Goal: Task Accomplishment & Management: Complete application form

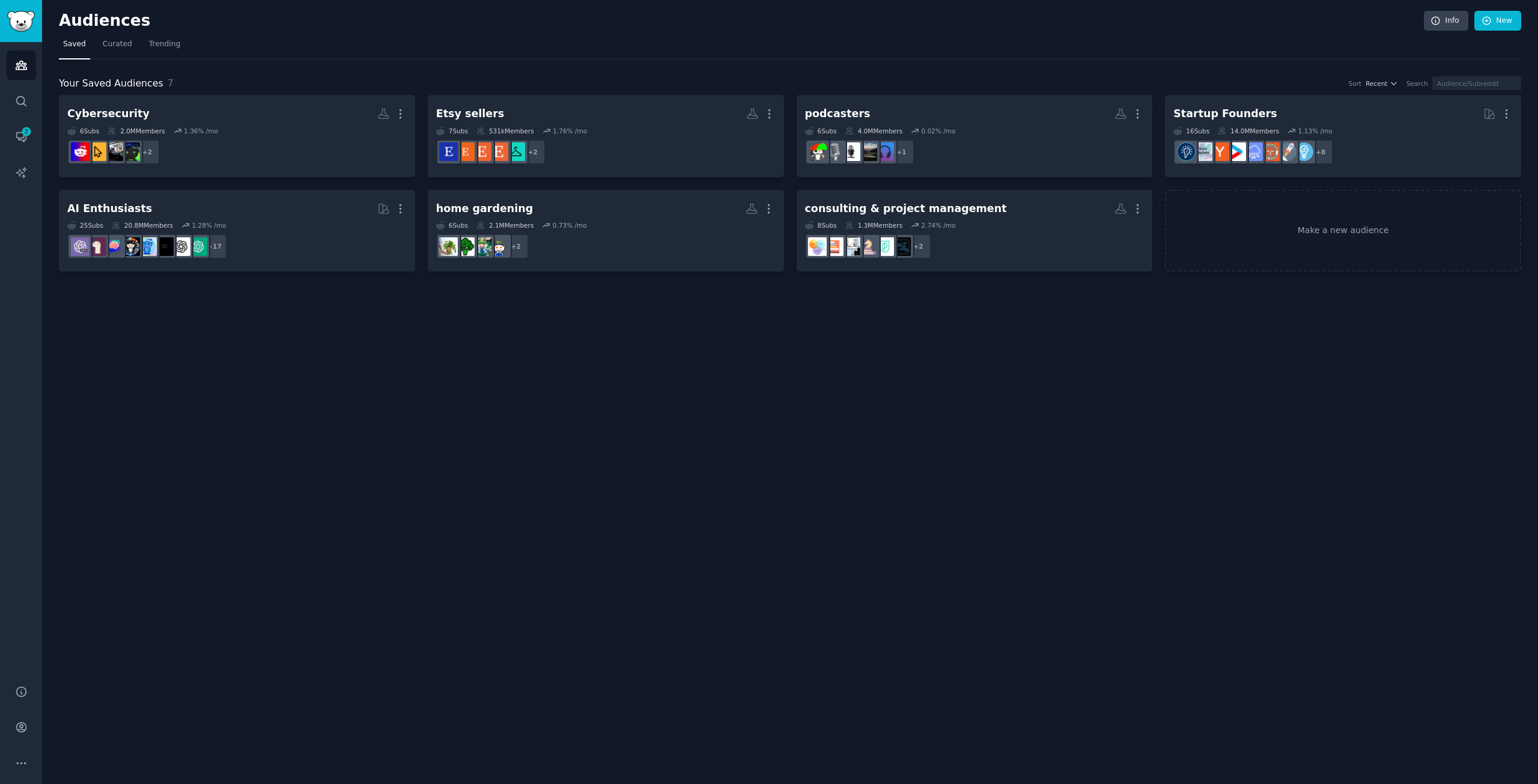
click at [443, 58] on nav "Saved Curated Trending" at bounding box center [790, 47] width 1462 height 24
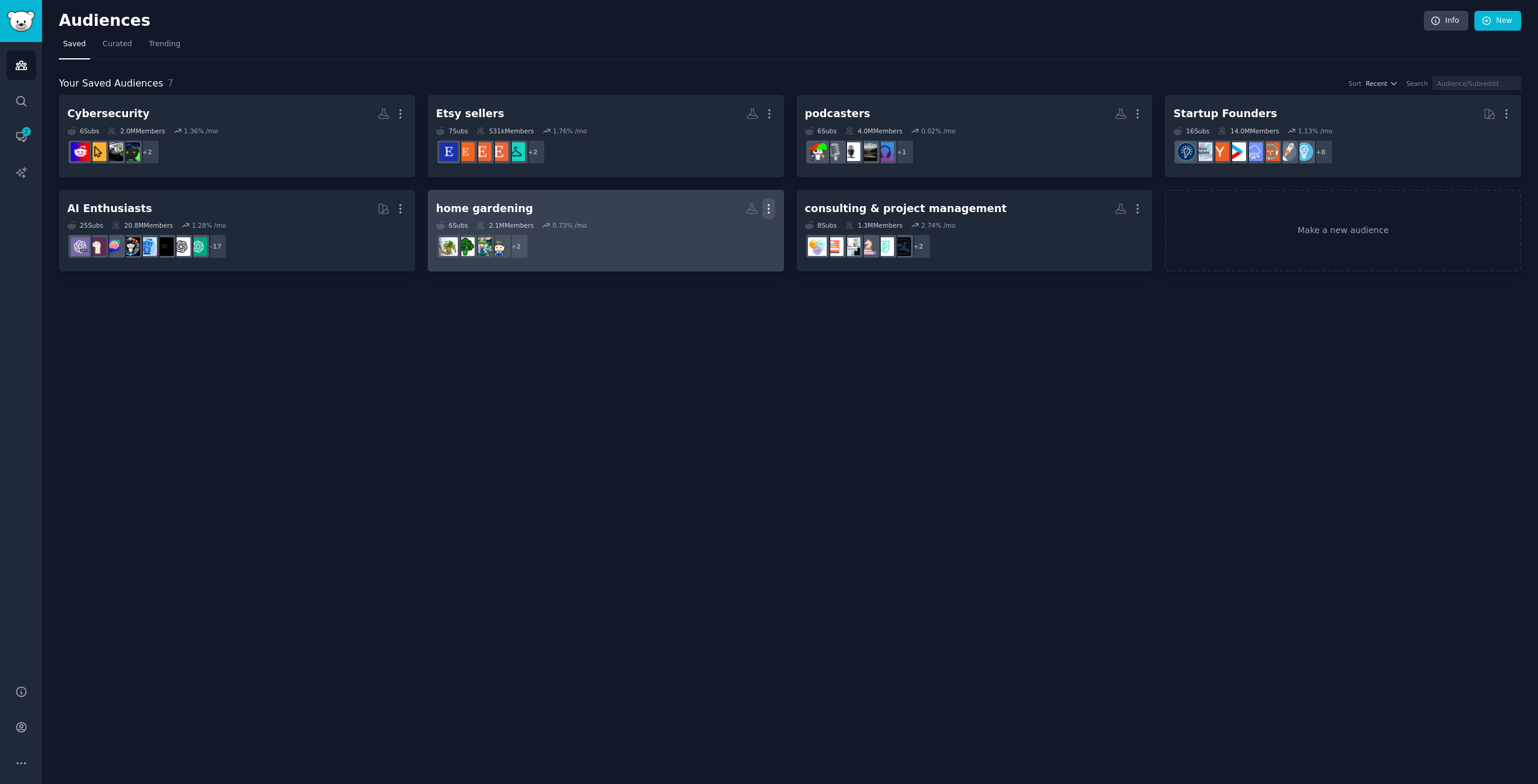
click at [771, 204] on icon "button" at bounding box center [769, 209] width 13 height 13
click at [735, 239] on p "Delete" at bounding box center [736, 234] width 27 height 13
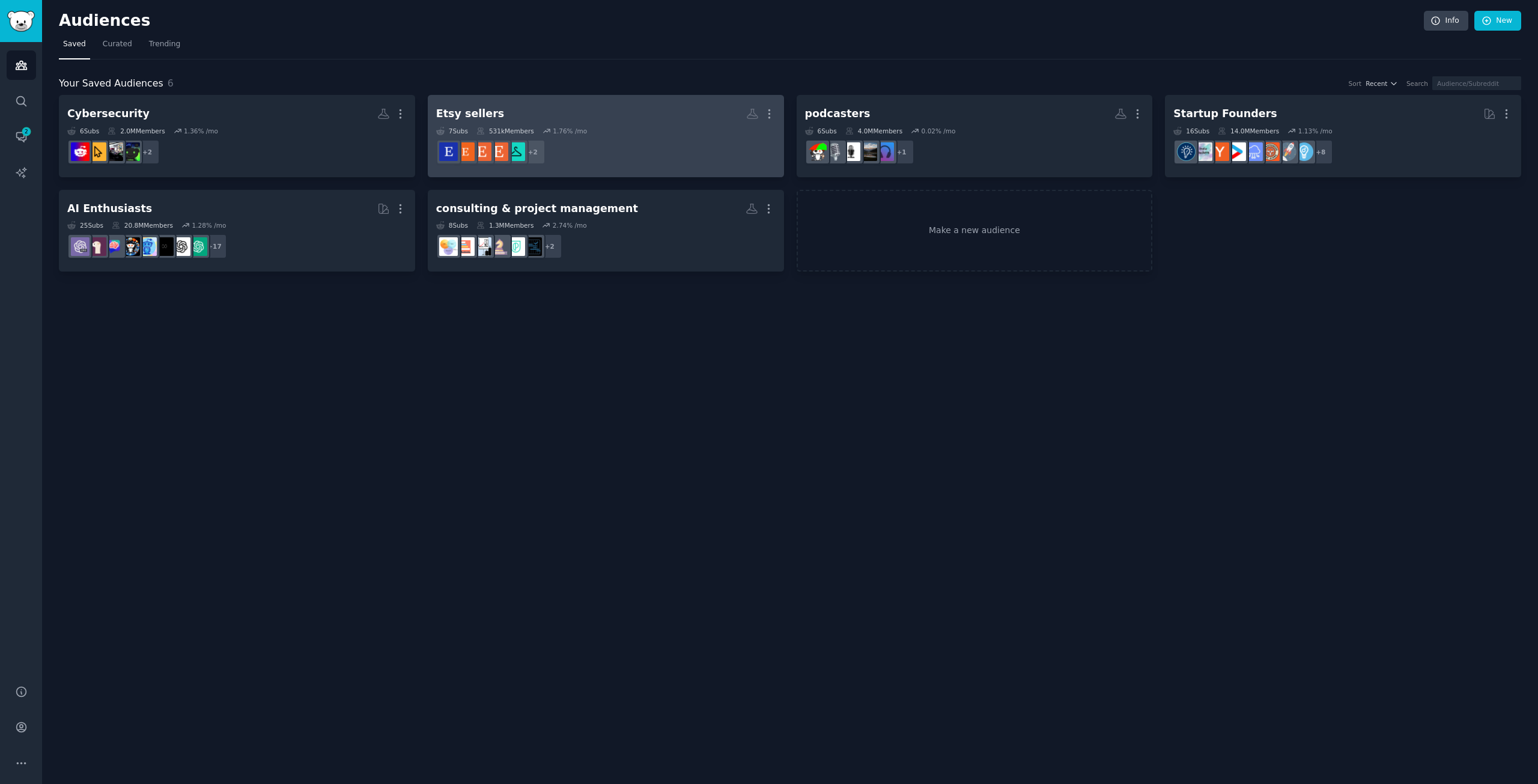
click at [652, 134] on div "7 Sub s 531k Members 1.76 % /mo" at bounding box center [605, 131] width 339 height 9
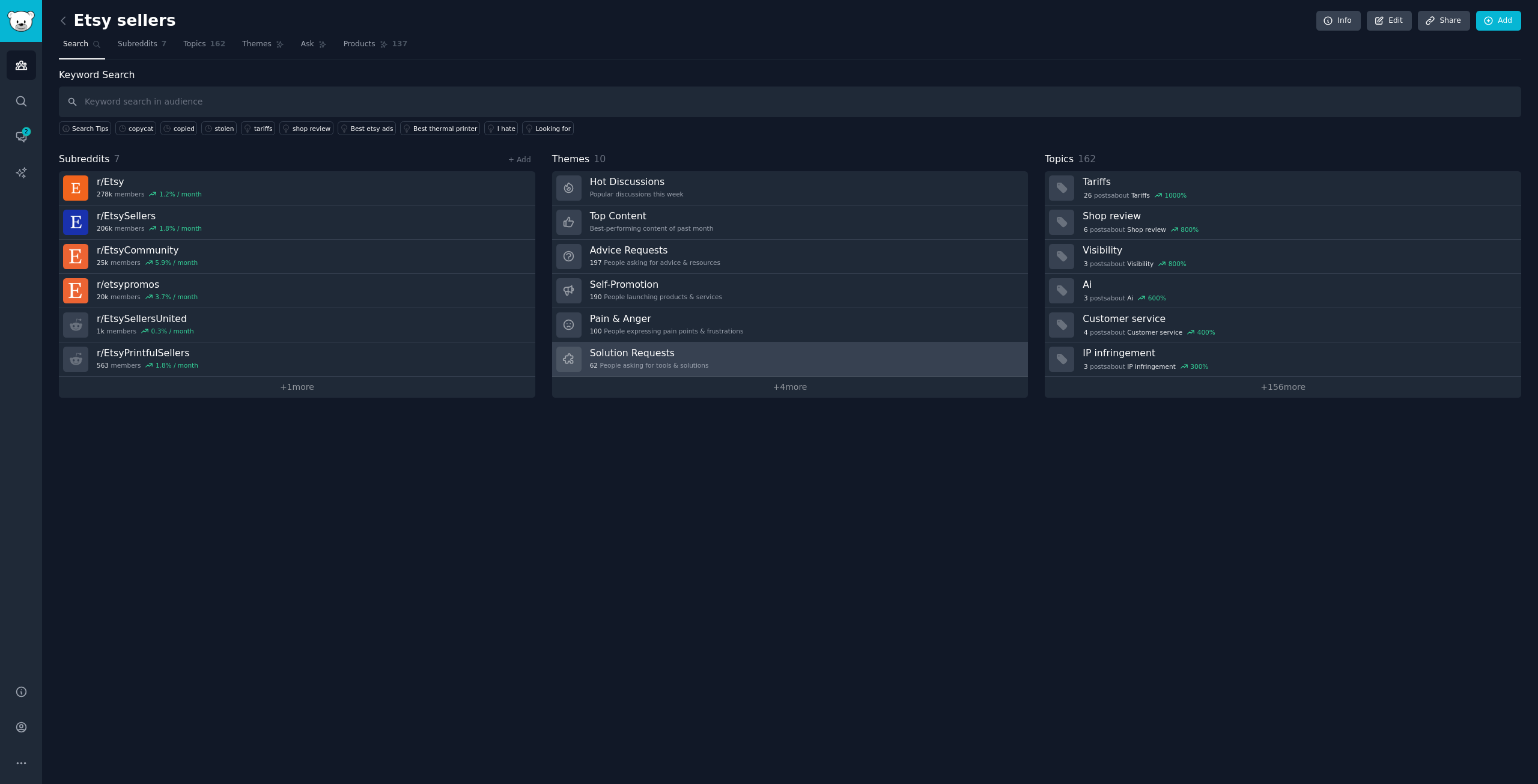
click at [645, 358] on h3 "Solution Requests" at bounding box center [649, 353] width 119 height 13
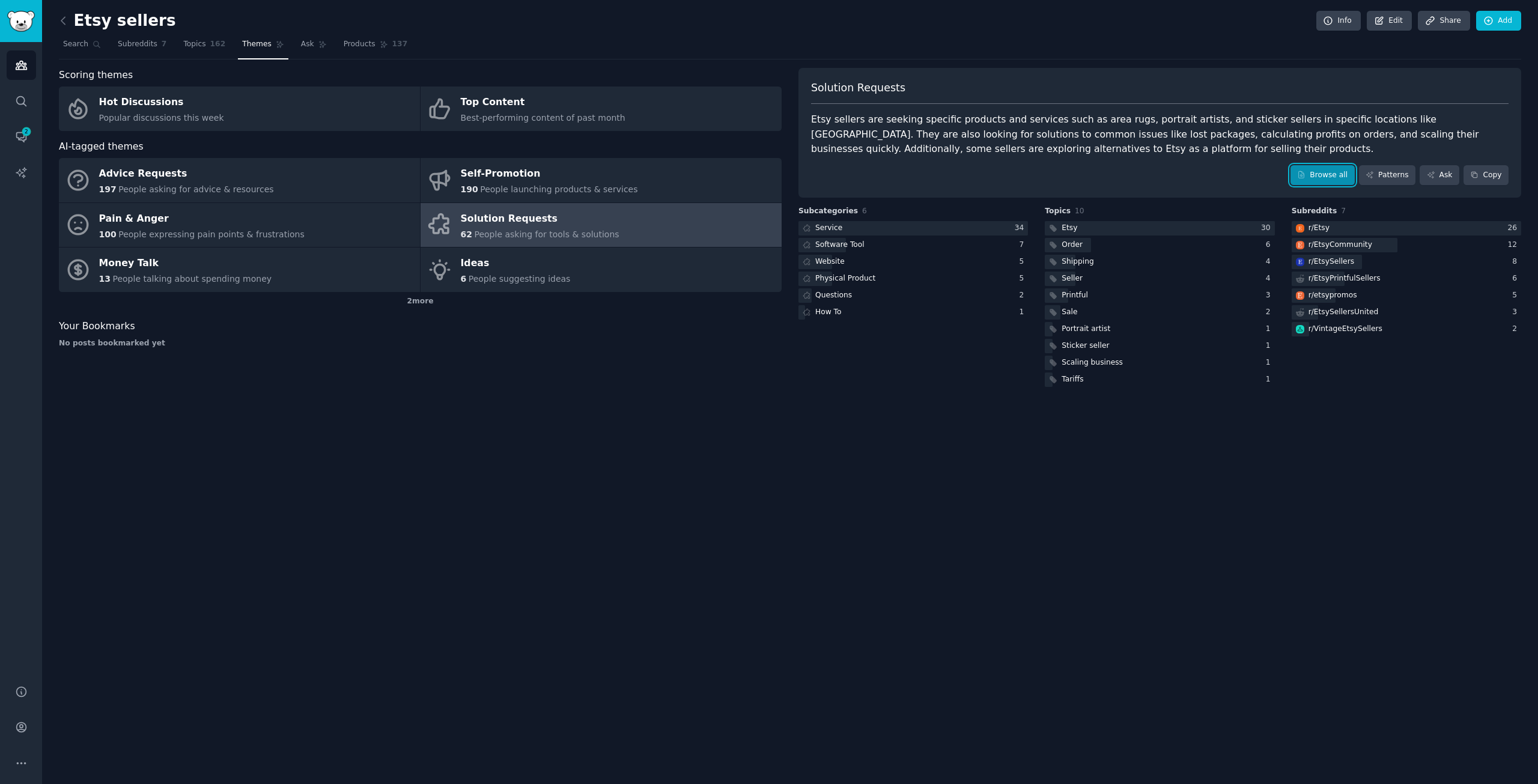
click at [1336, 174] on link "Browse all" at bounding box center [1323, 175] width 64 height 20
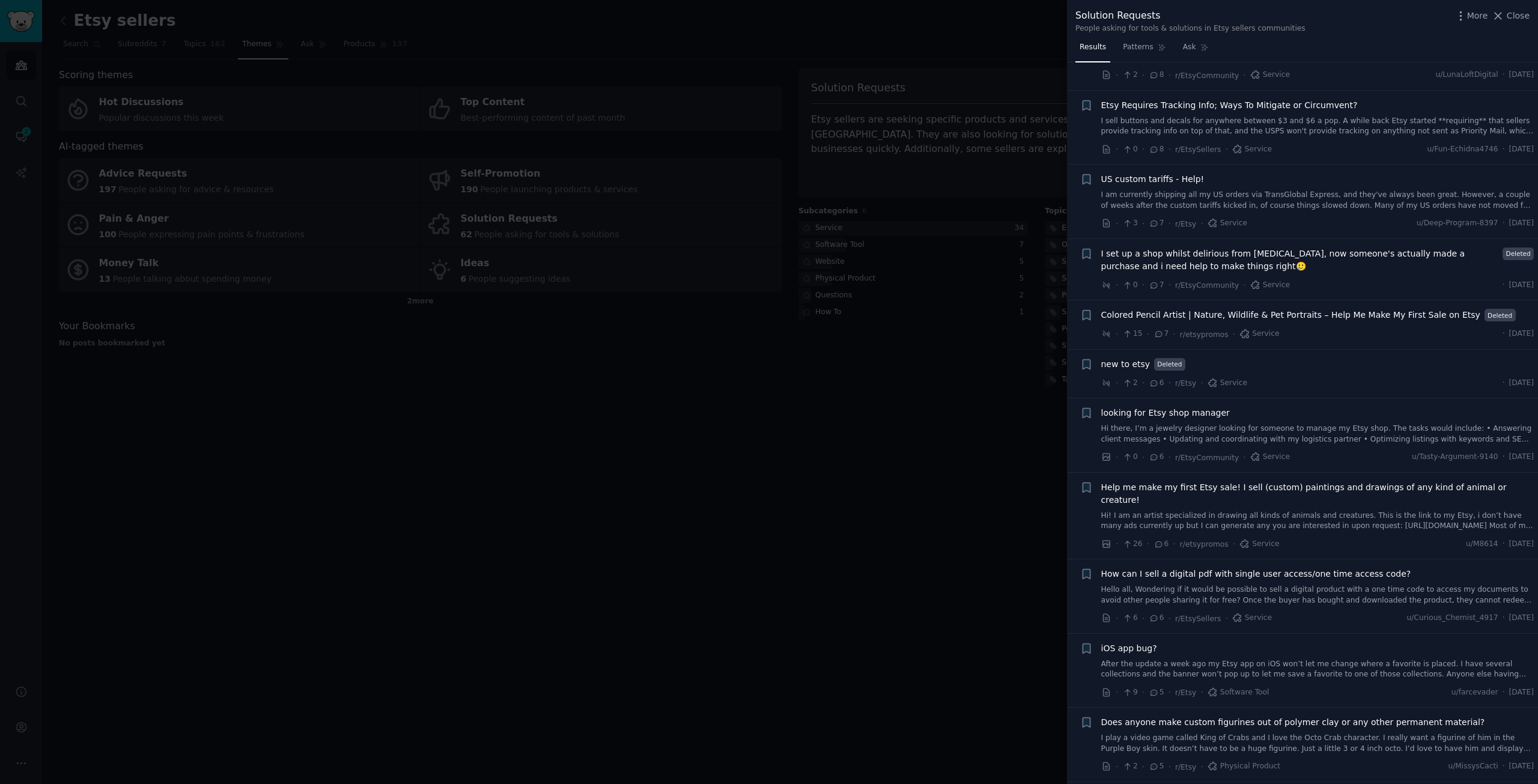
scroll to position [1502, 0]
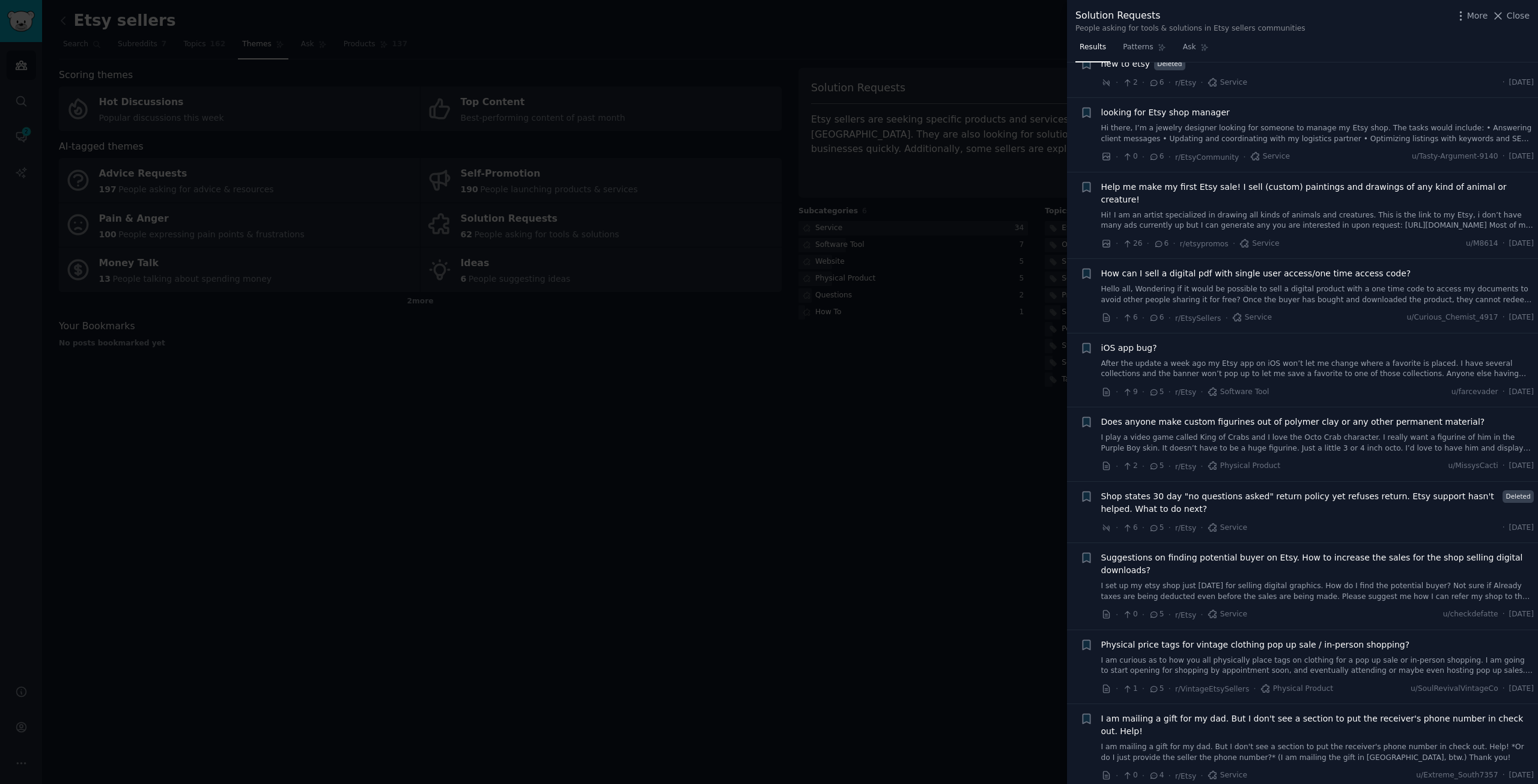
click at [419, 374] on div at bounding box center [769, 392] width 1538 height 784
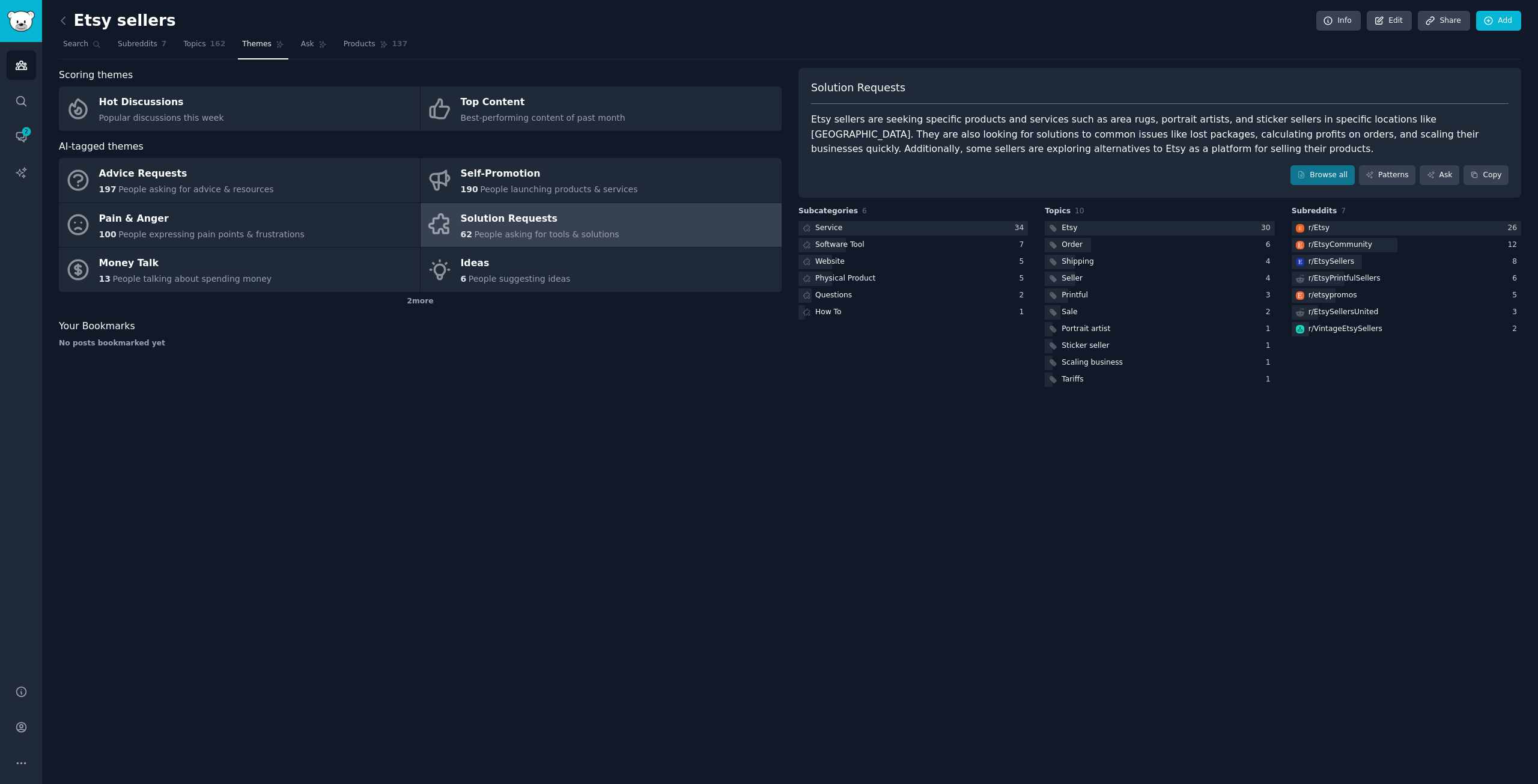
click at [996, 32] on div "Etsy sellers Info Edit Share Add" at bounding box center [790, 23] width 1462 height 24
click at [61, 18] on icon at bounding box center [63, 21] width 13 height 13
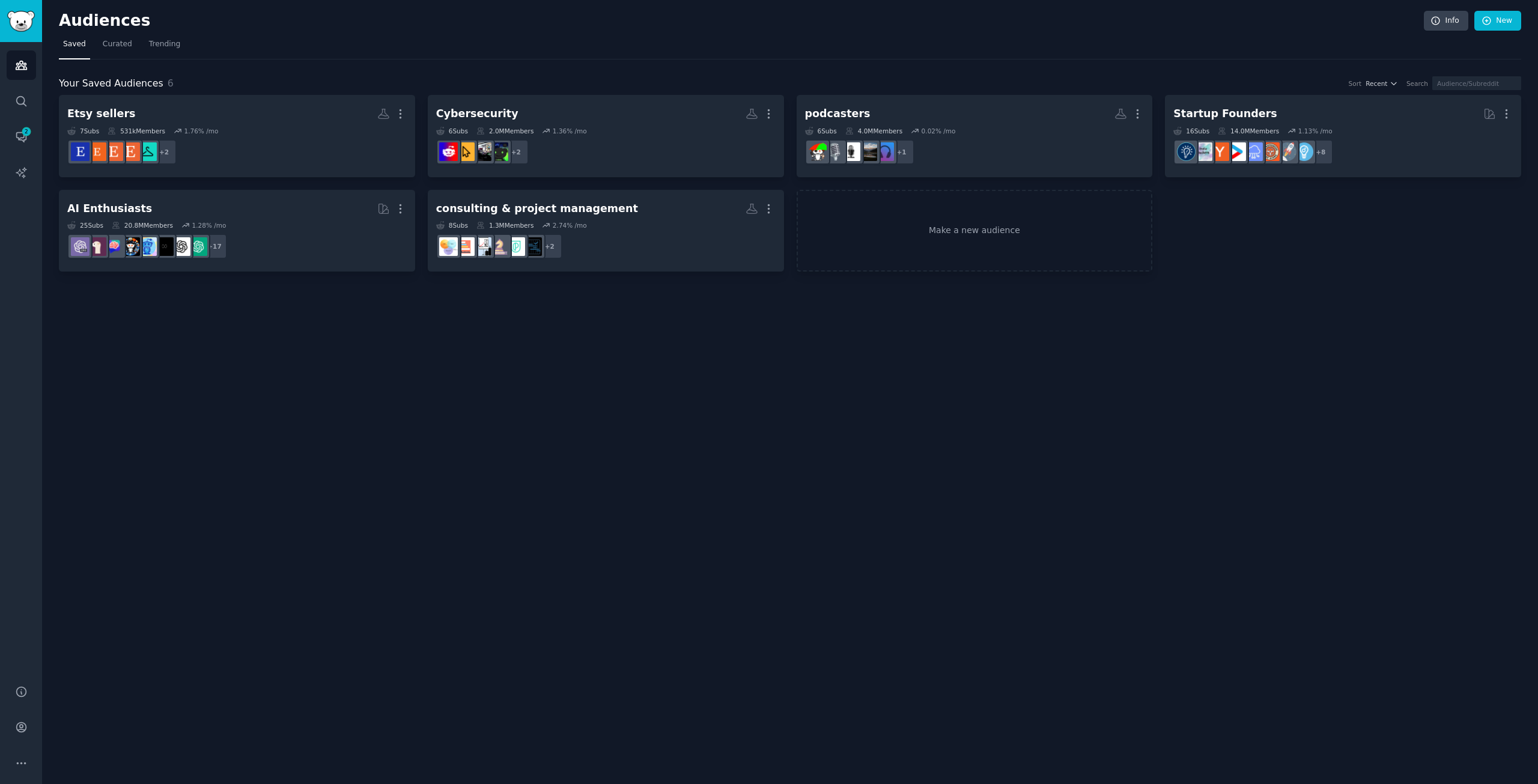
click at [466, 68] on div "Your Saved Audiences 6 Sort Recent Search Etsy sellers More 7 Sub s 531k Member…" at bounding box center [790, 166] width 1462 height 213
click at [1501, 22] on link "New" at bounding box center [1498, 21] width 47 height 20
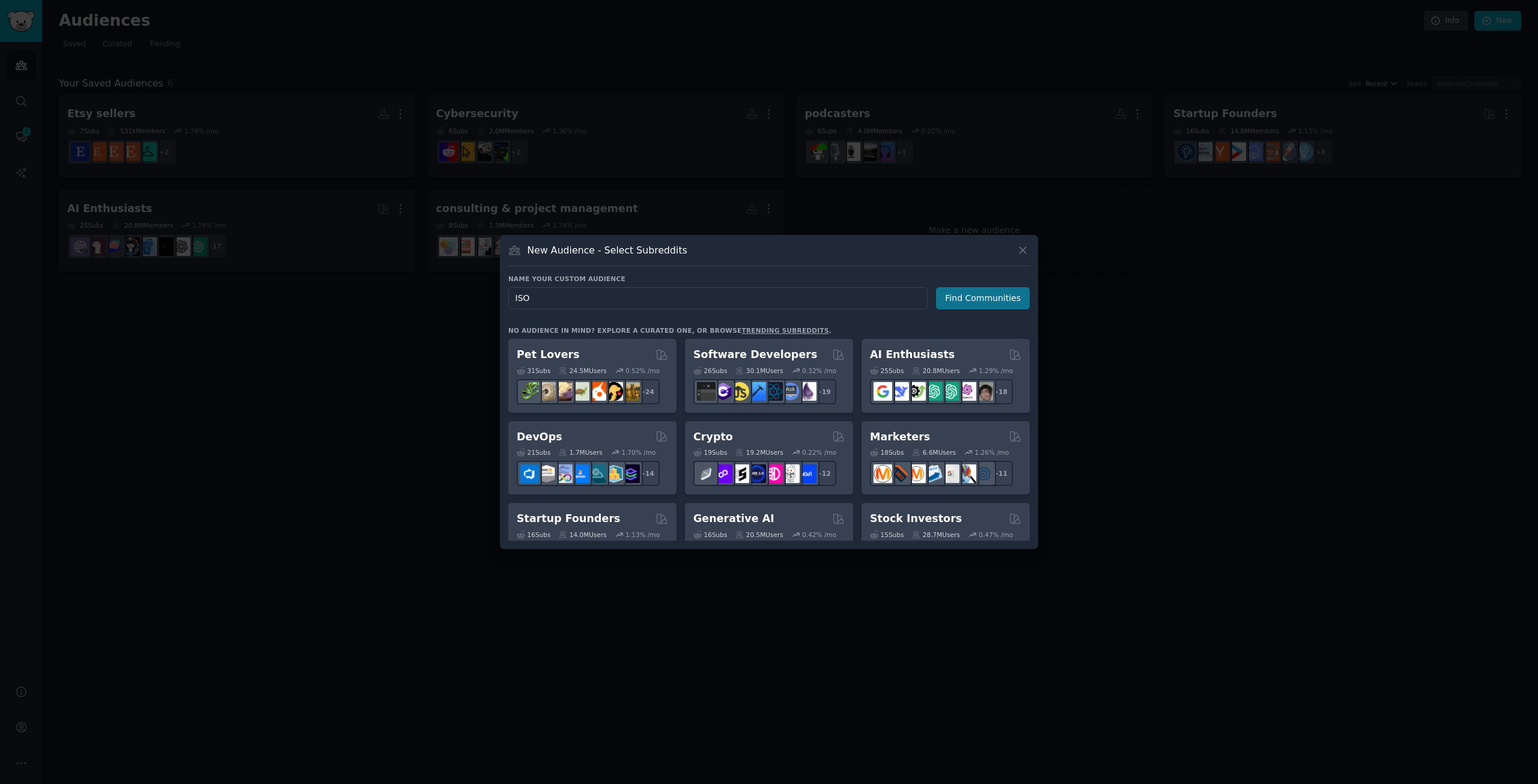
type input "ISO"
click at [986, 299] on button "Find Communities" at bounding box center [983, 298] width 94 height 22
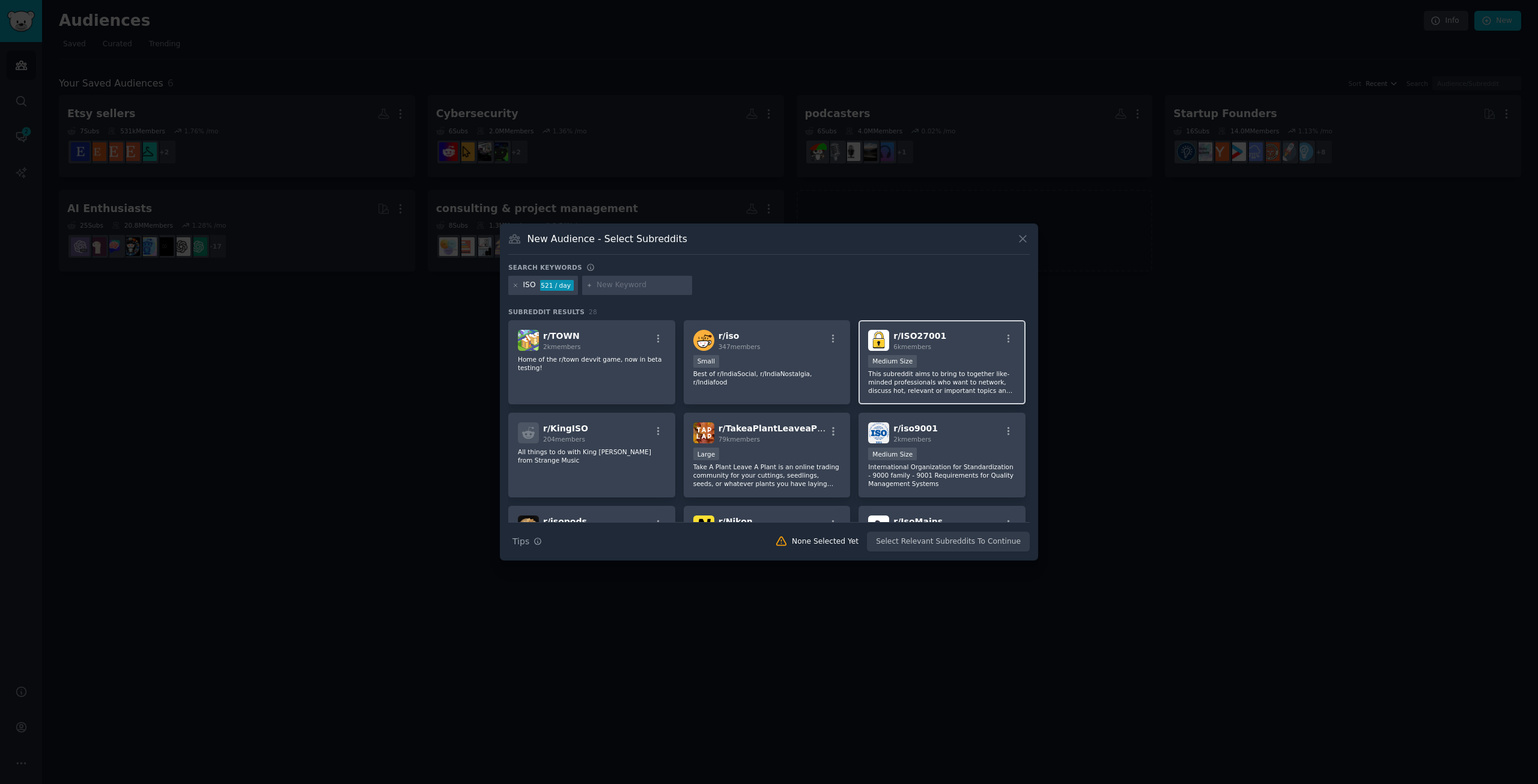
click at [974, 381] on p "This subreddit aims to bring to together like-minded professionals who want to …" at bounding box center [942, 382] width 148 height 25
click at [969, 375] on p "This subreddit aims to bring to together like-minded professionals who want to …" at bounding box center [942, 382] width 148 height 25
click at [1004, 340] on icon "button" at bounding box center [1008, 339] width 11 height 11
click at [966, 387] on div "Show More Details" at bounding box center [957, 390] width 110 height 11
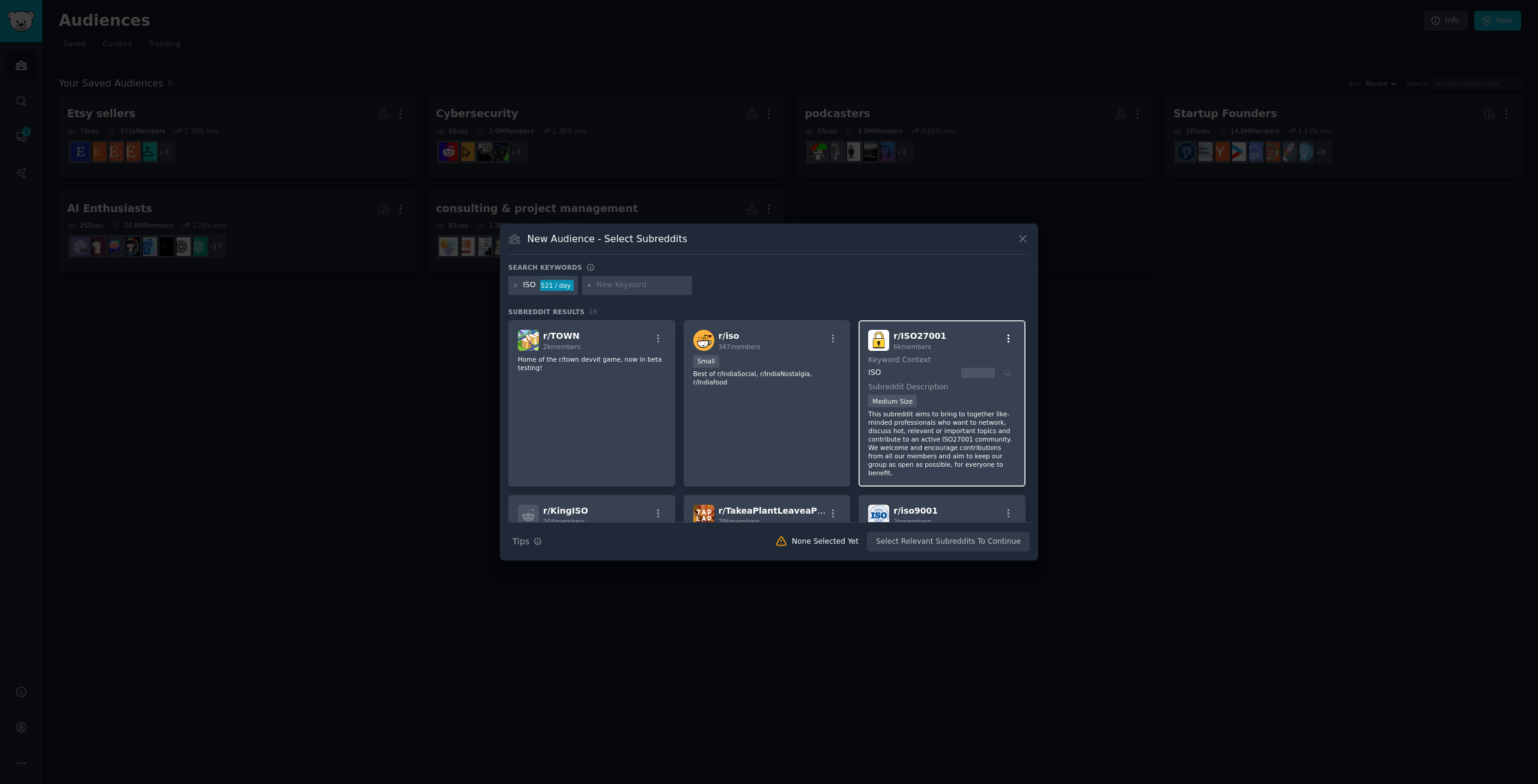
click at [1005, 335] on icon "button" at bounding box center [1008, 339] width 11 height 11
click at [945, 366] on div "Relevant Subreddit" at bounding box center [938, 363] width 71 height 11
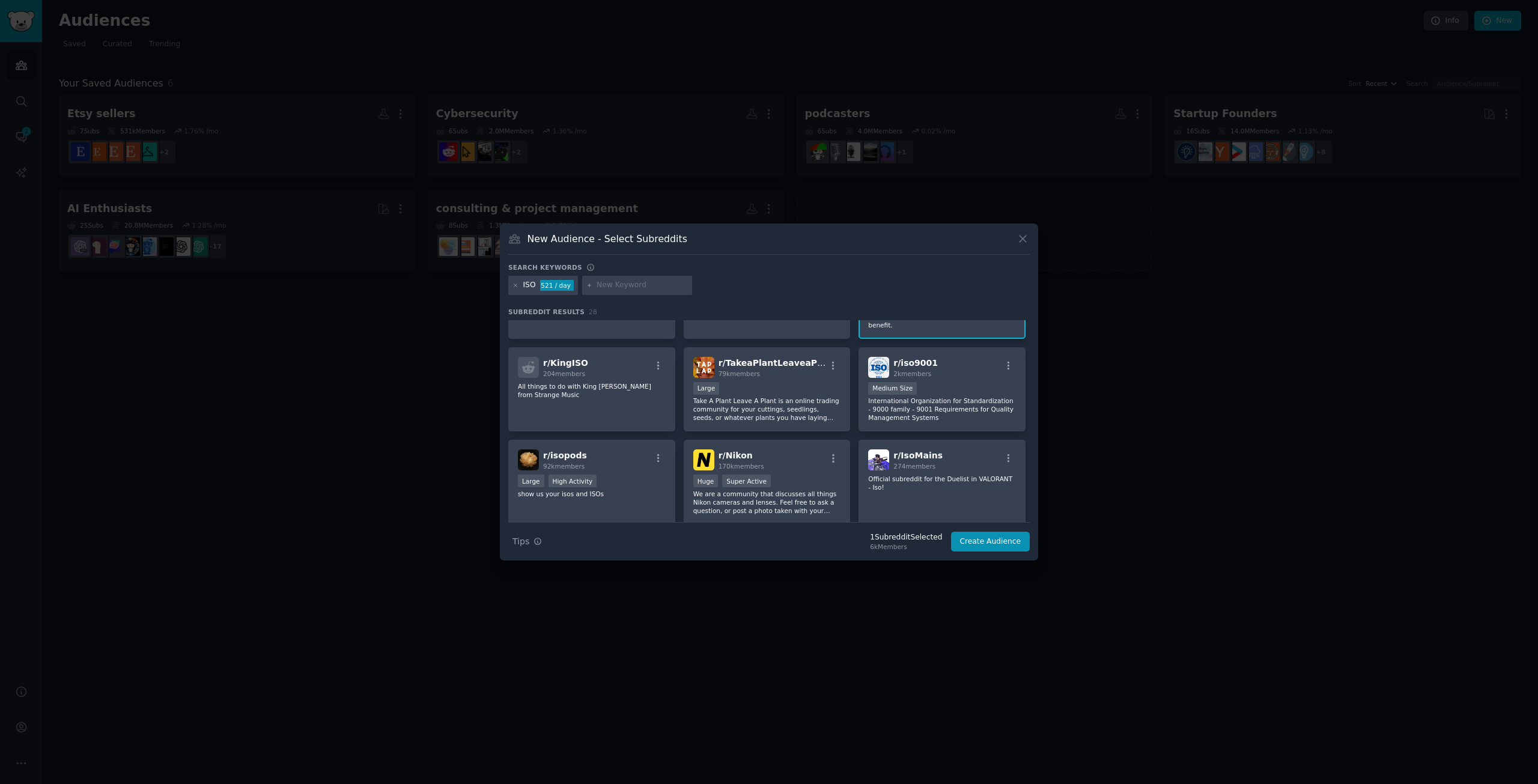
scroll to position [128, 0]
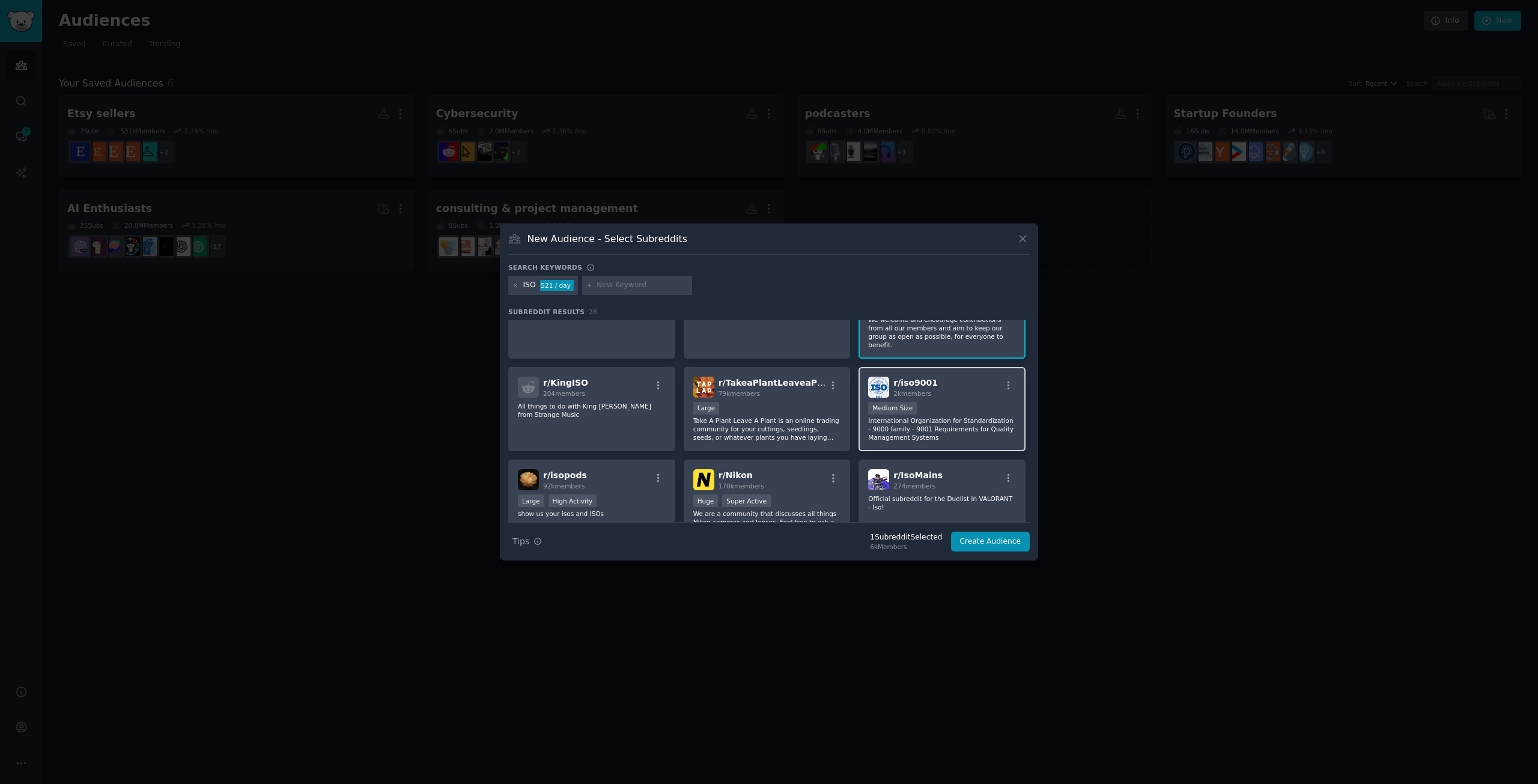
click at [937, 390] on div "r/ iso9001 2k members Medium Size International Organization for Standardizatio…" at bounding box center [942, 409] width 167 height 85
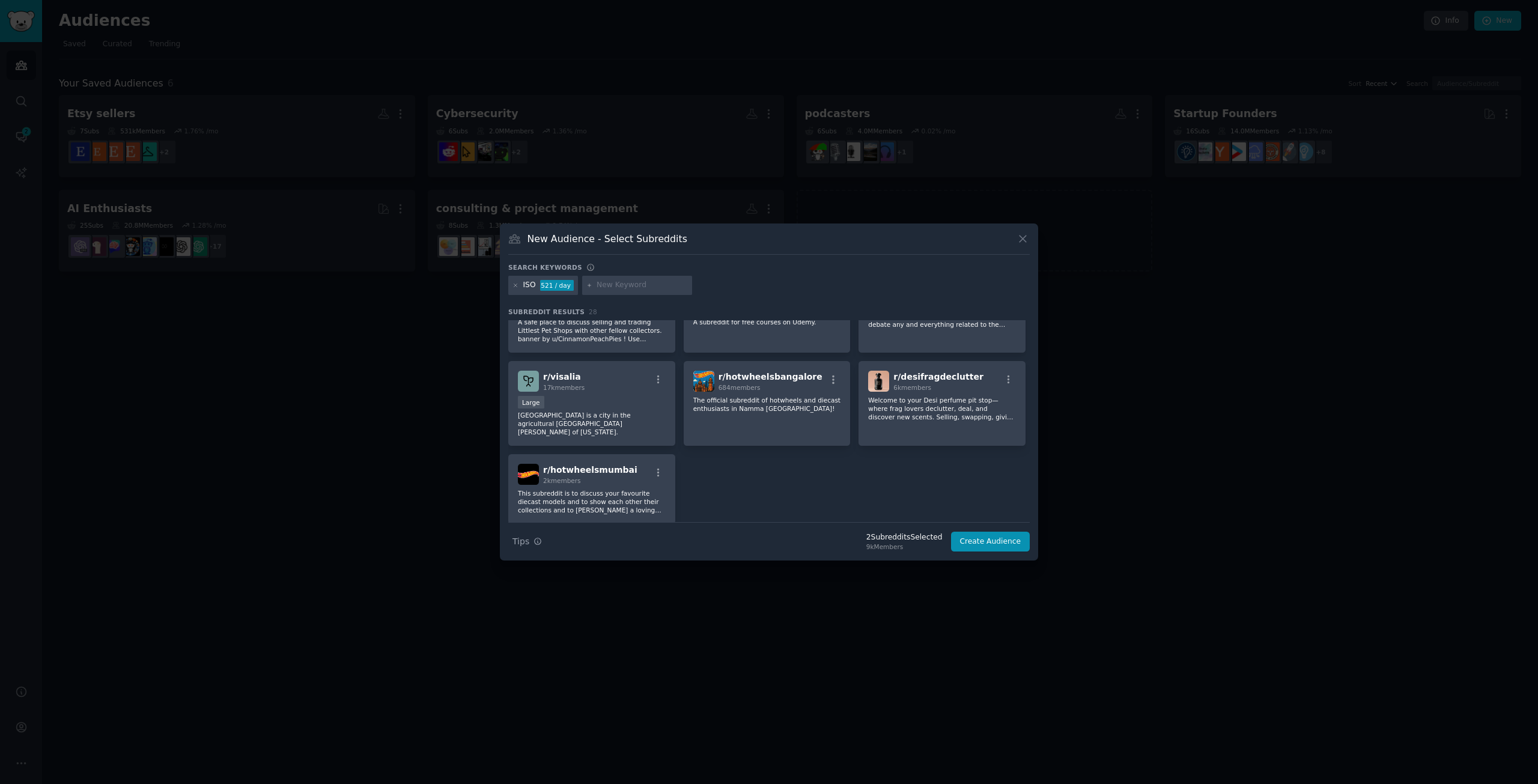
scroll to position [811, 0]
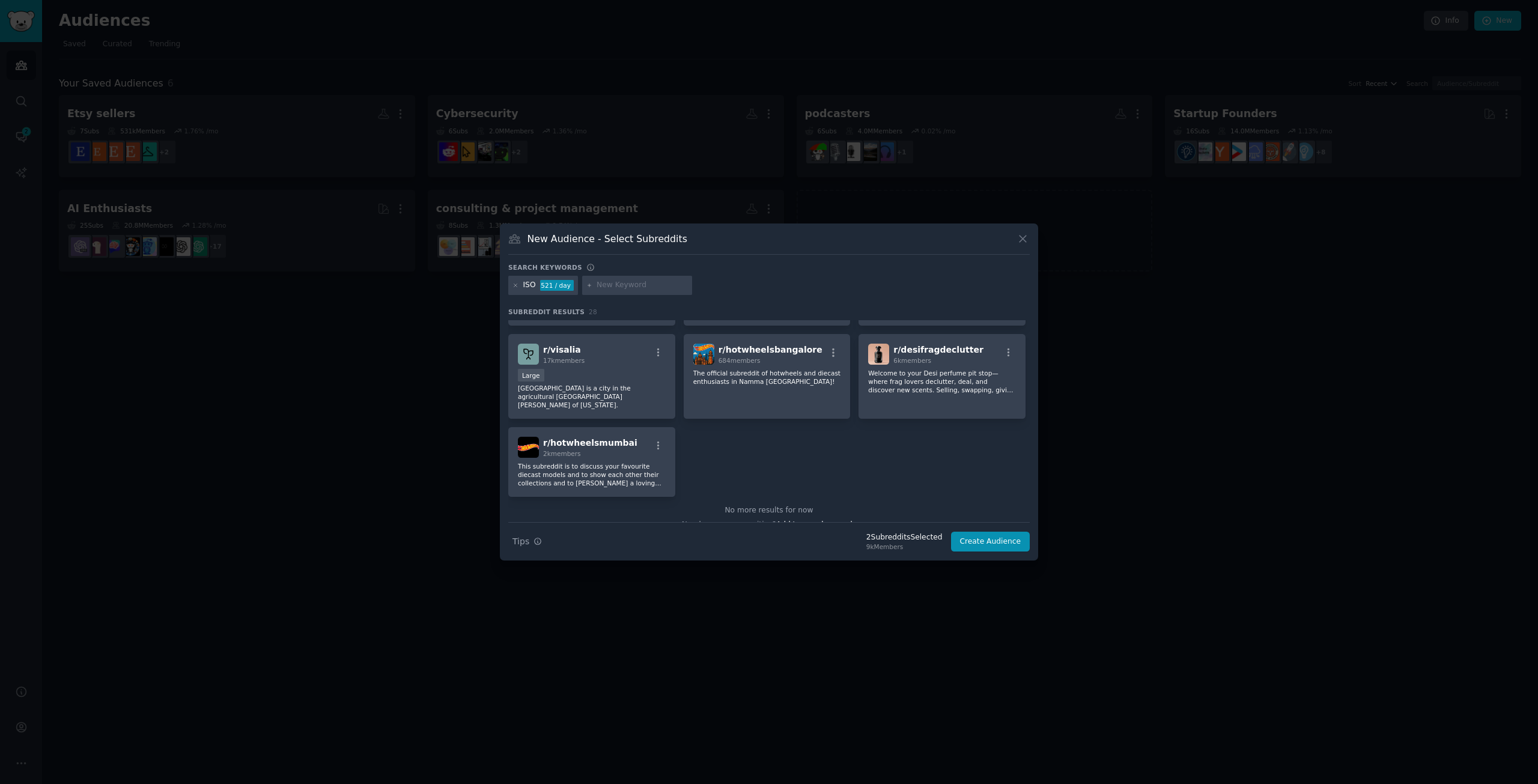
click at [618, 280] on div at bounding box center [637, 285] width 110 height 19
click at [595, 286] on div at bounding box center [637, 285] width 110 height 19
click at [654, 288] on input "text" at bounding box center [642, 285] width 92 height 11
click at [638, 285] on input "text" at bounding box center [642, 285] width 92 height 11
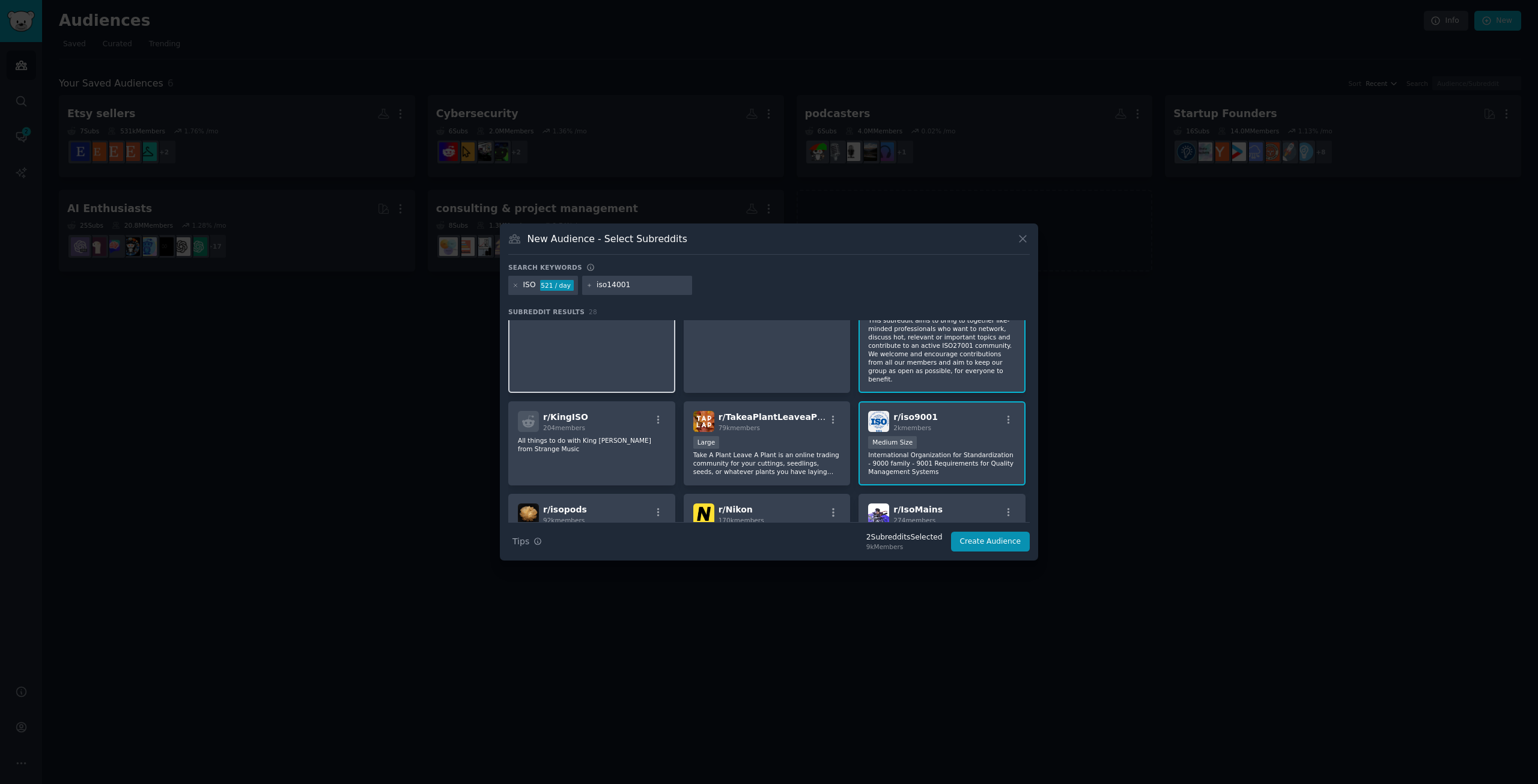
scroll to position [0, 0]
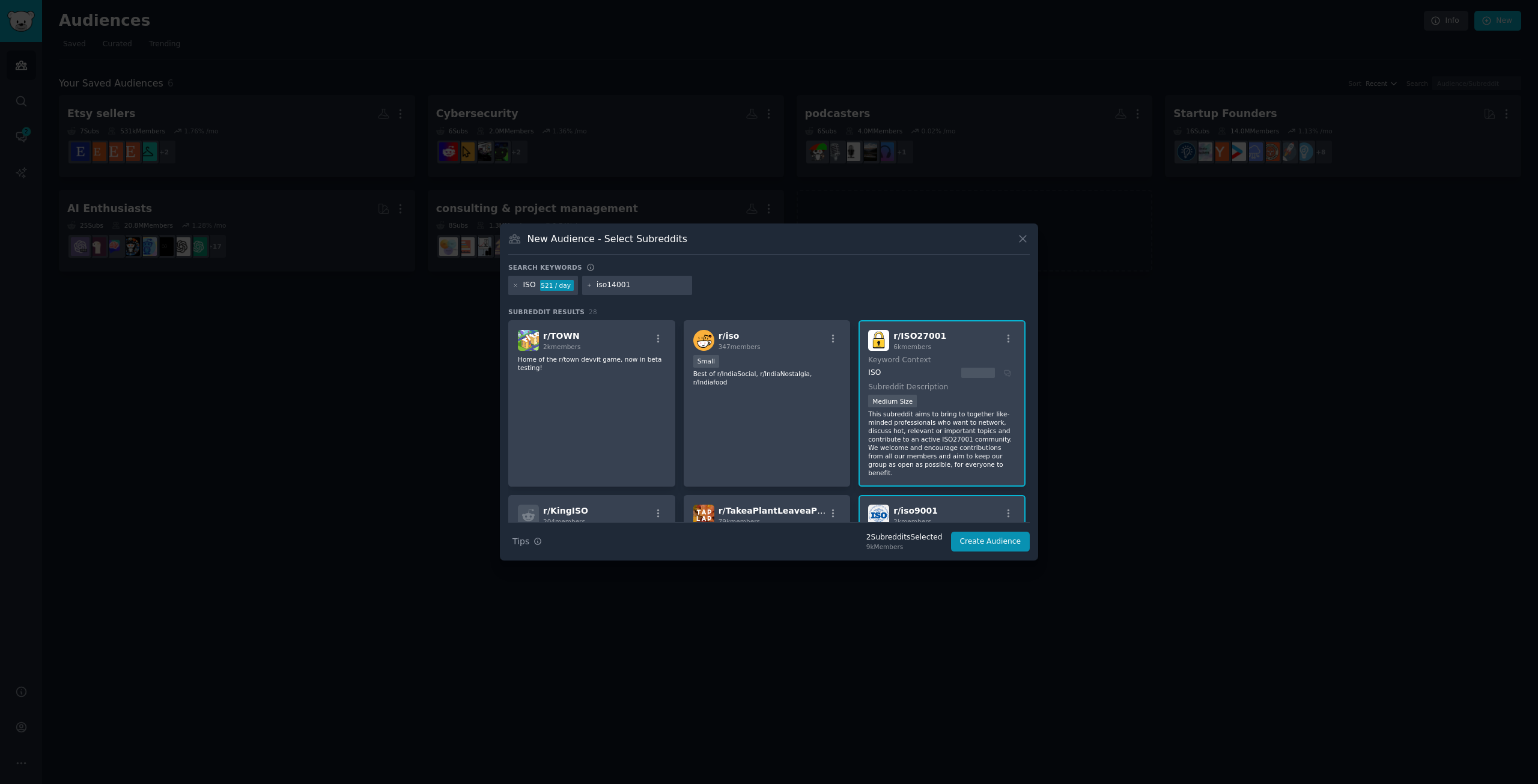
click at [613, 284] on input "iso14001" at bounding box center [642, 285] width 92 height 11
click at [613, 285] on input "iso14001" at bounding box center [642, 285] width 92 height 11
click at [517, 285] on icon at bounding box center [515, 285] width 6 height 6
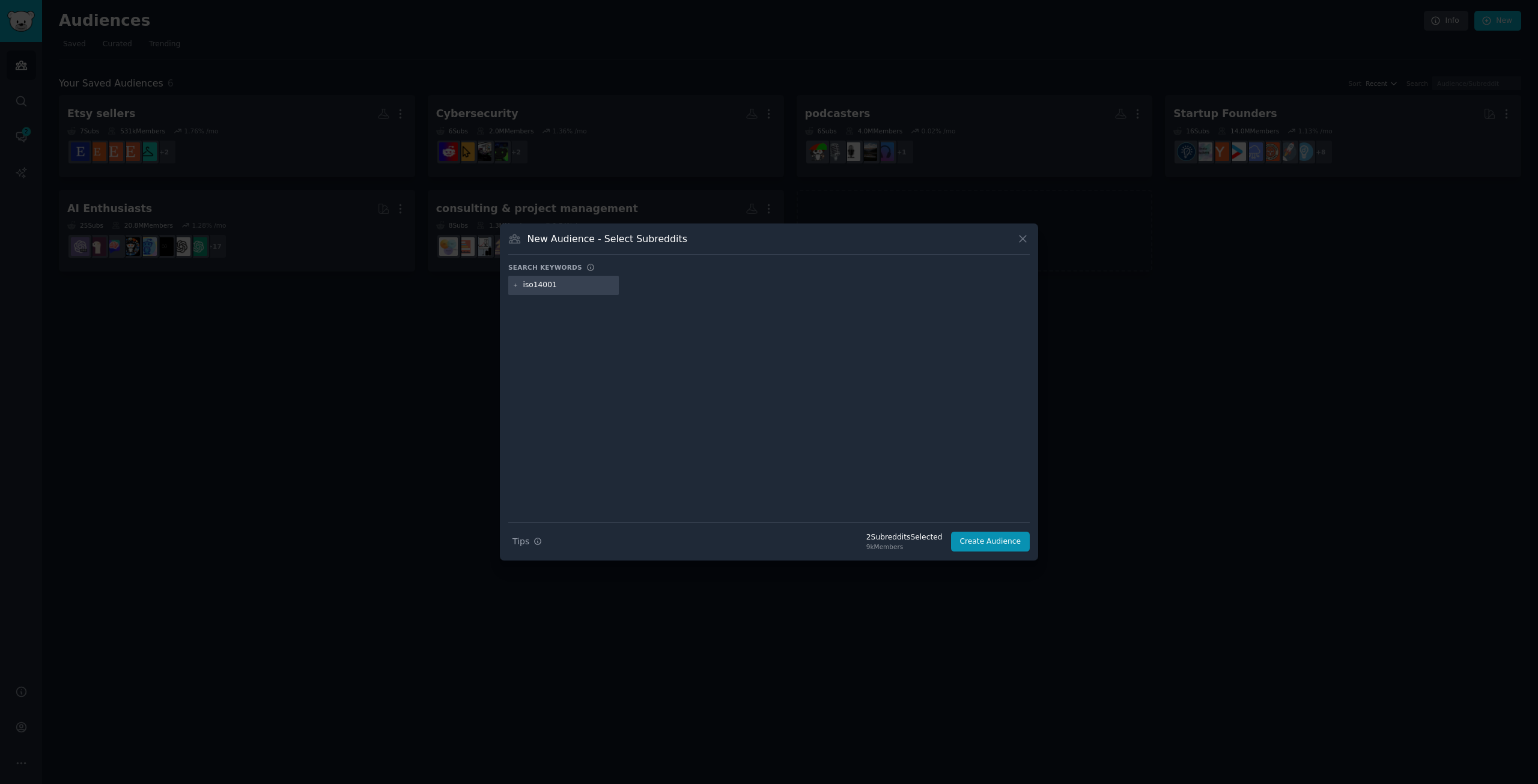
click at [546, 284] on input "iso14001" at bounding box center [569, 285] width 92 height 11
click at [564, 286] on input "iso14001" at bounding box center [569, 285] width 92 height 11
drag, startPoint x: 533, startPoint y: 284, endPoint x: 601, endPoint y: 281, distance: 68.1
click at [533, 284] on input "iso14001" at bounding box center [569, 285] width 92 height 11
type input "iso 14001"
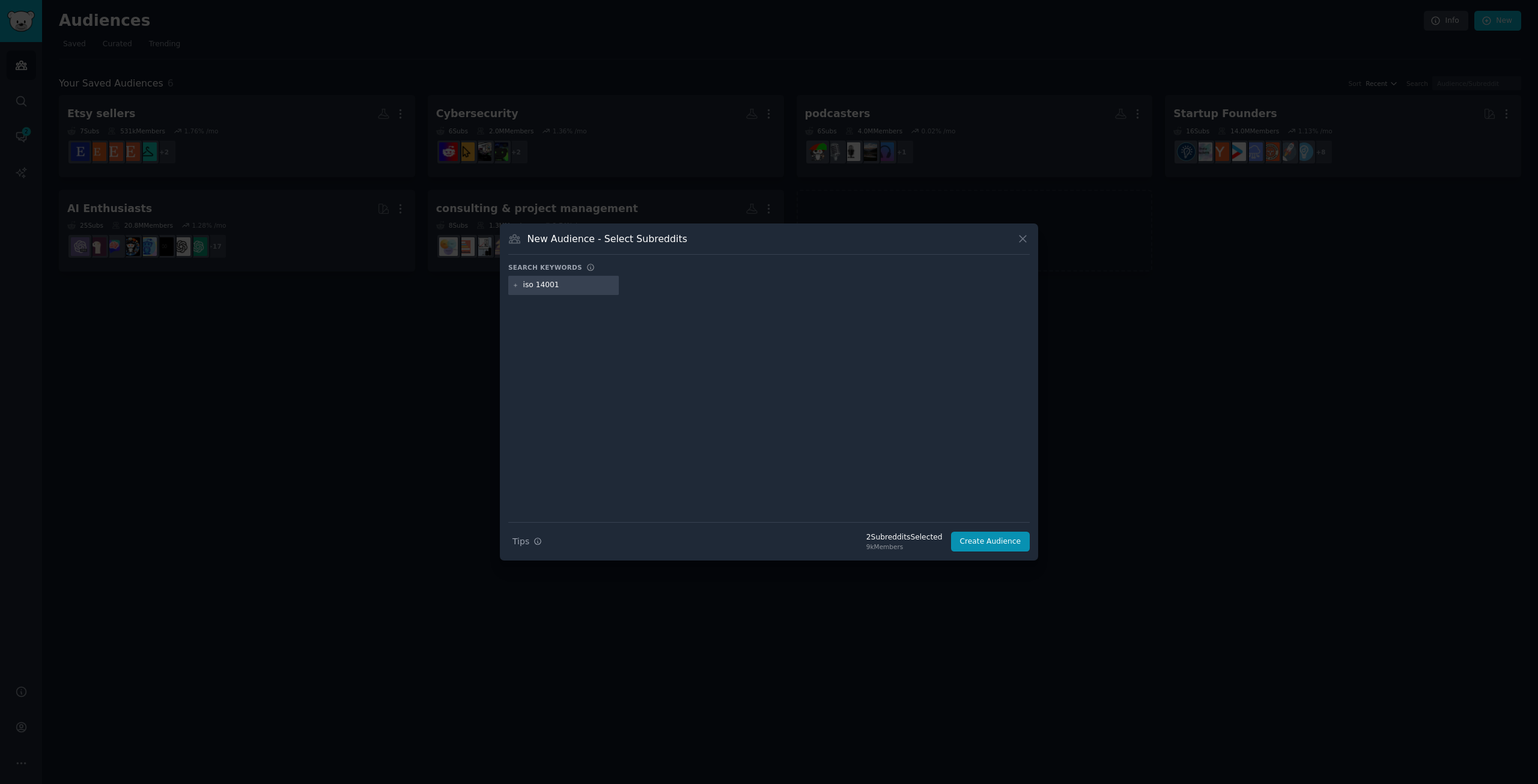
click at [564, 284] on input "iso 14001" at bounding box center [569, 285] width 92 height 11
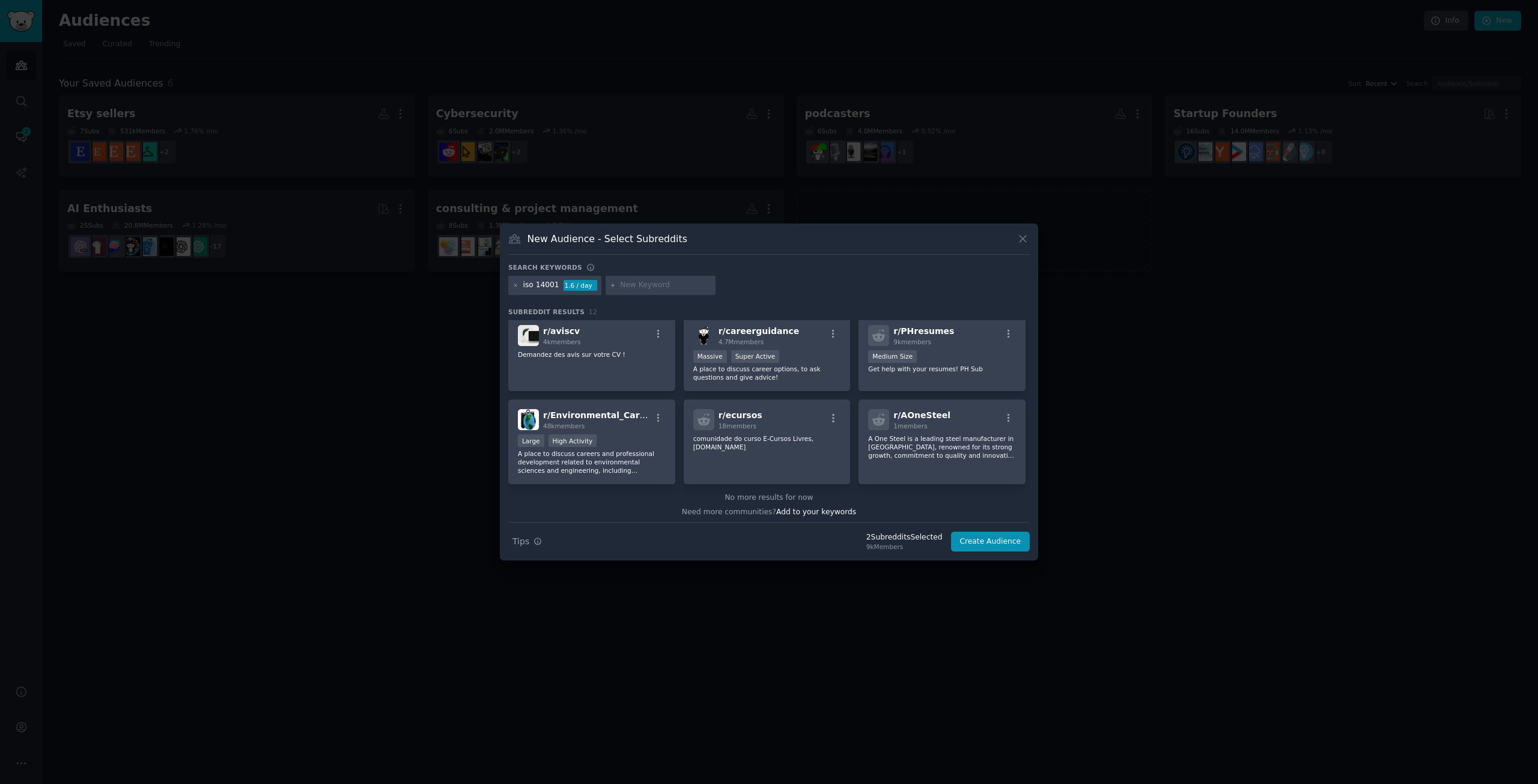
scroll to position [174, 0]
click at [640, 282] on input "text" at bounding box center [665, 285] width 92 height 11
paste input "27001"
type input "27001"
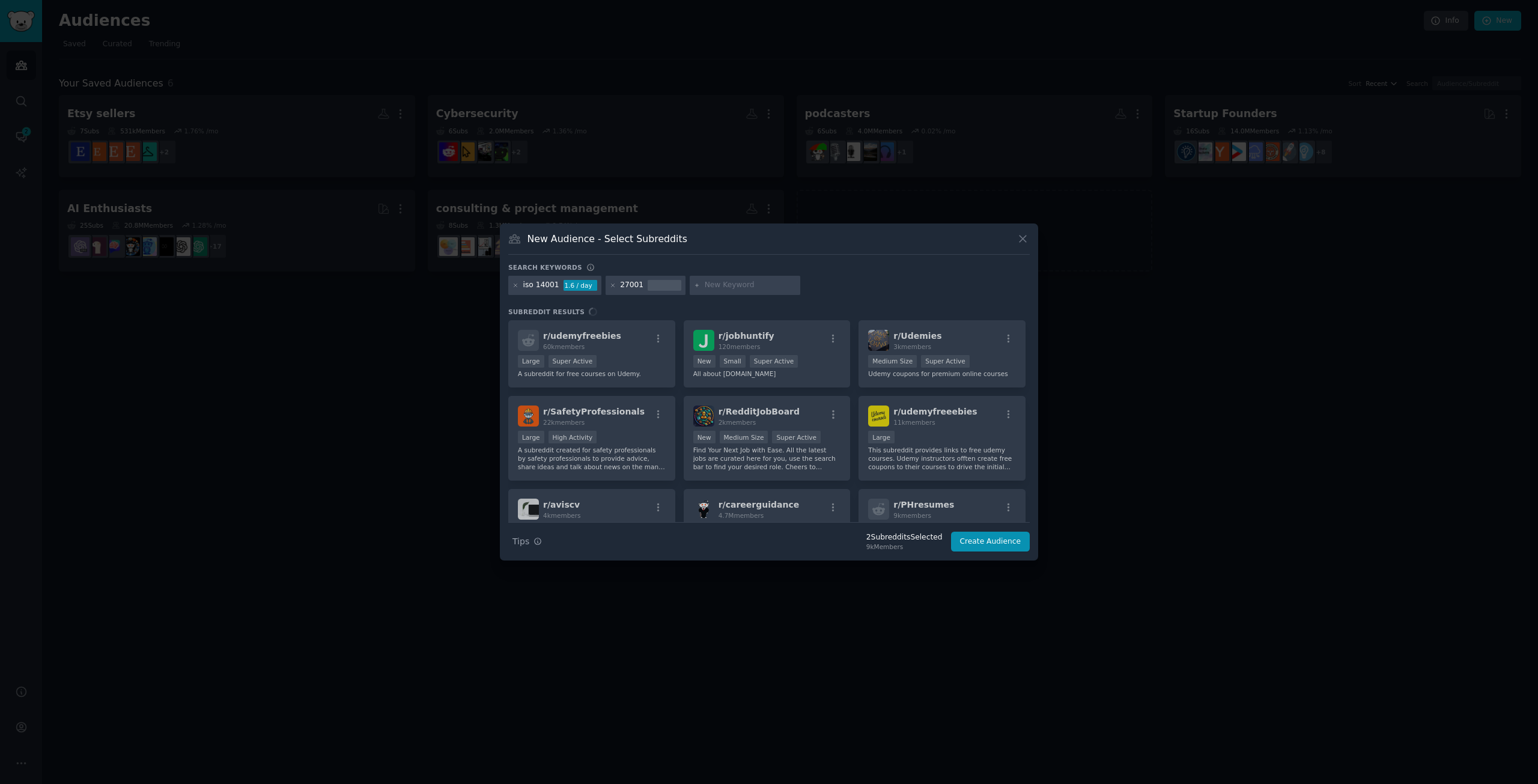
click at [709, 285] on input "text" at bounding box center [750, 285] width 92 height 11
paste input "45001"
type input "45001"
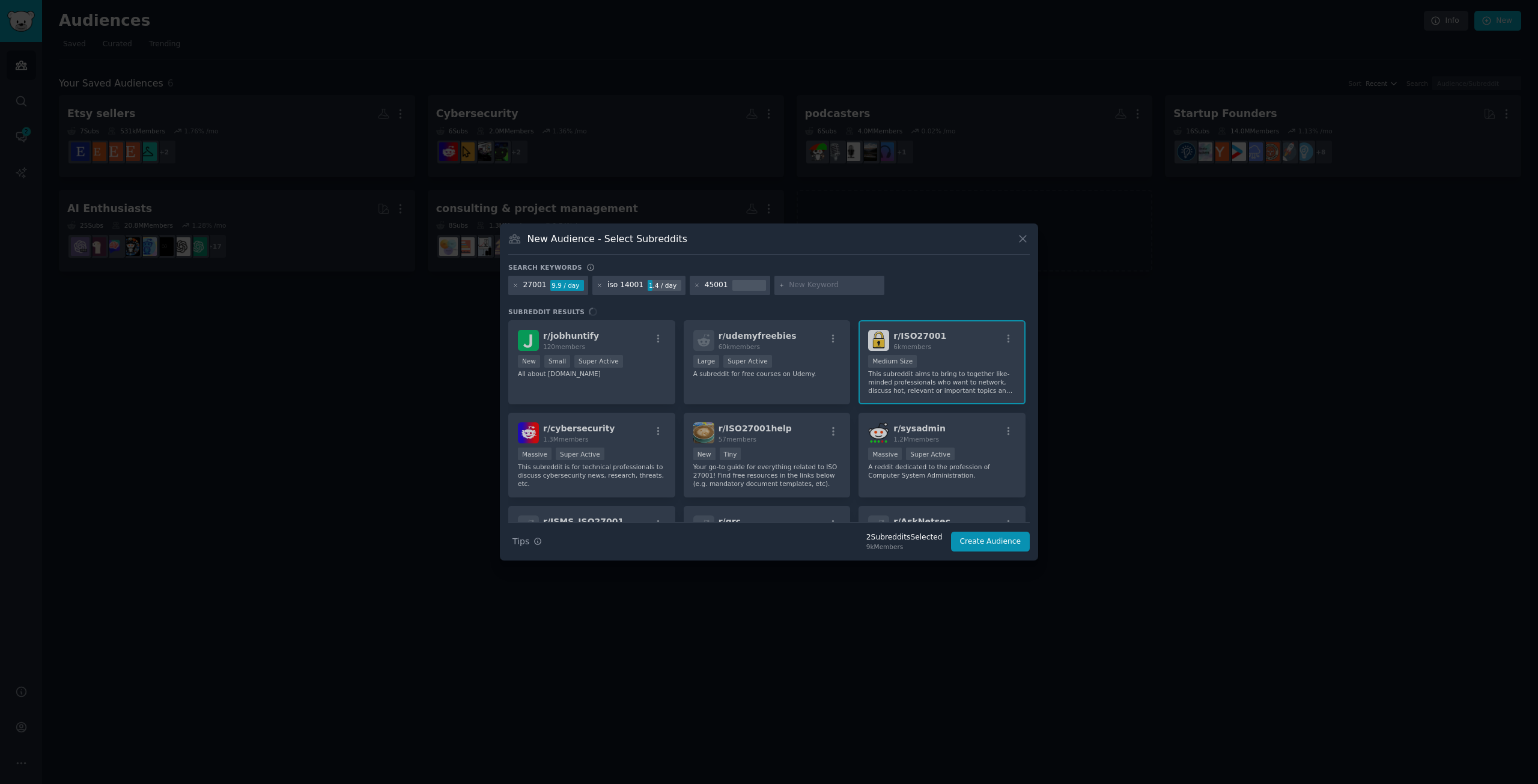
click at [938, 283] on div "27001 9.9 / day iso 14001 1.4 / day 45001" at bounding box center [769, 288] width 522 height 24
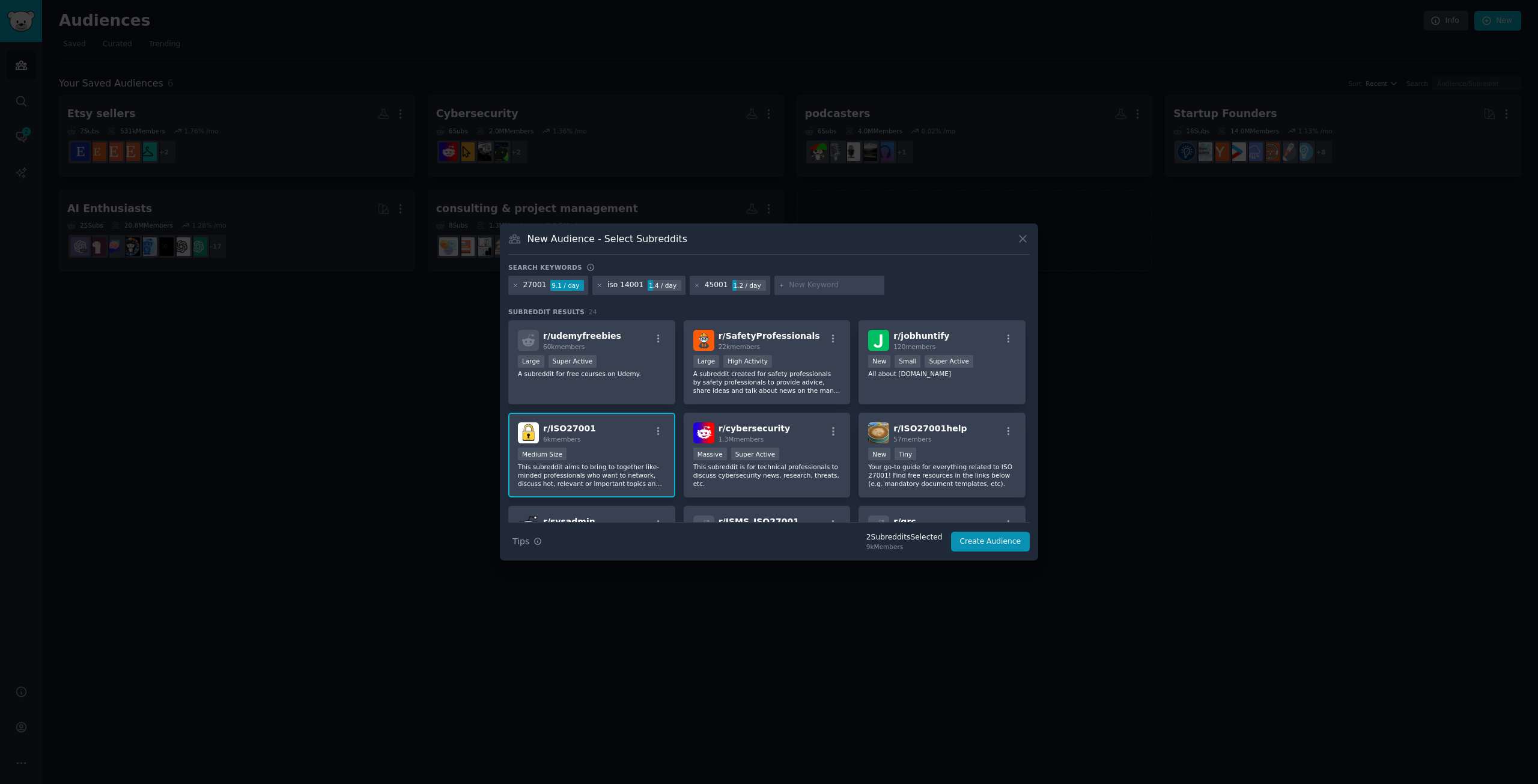
click at [916, 298] on div "27001 9.1 / day iso 14001 1.4 / day 45001 1.2 / day" at bounding box center [769, 288] width 522 height 24
click at [948, 293] on div "27001 9.1 / day iso 14001 1.4 / day 45001 1.2 / day" at bounding box center [769, 288] width 522 height 24
drag, startPoint x: 1031, startPoint y: 344, endPoint x: 1033, endPoint y: 353, distance: 9.2
click at [1033, 353] on div "New Audience - Select Subreddits Search keywords 27001 9.1 / day iso 14001 1.4 …" at bounding box center [769, 392] width 538 height 337
click at [1004, 428] on icon "button" at bounding box center [1008, 431] width 11 height 11
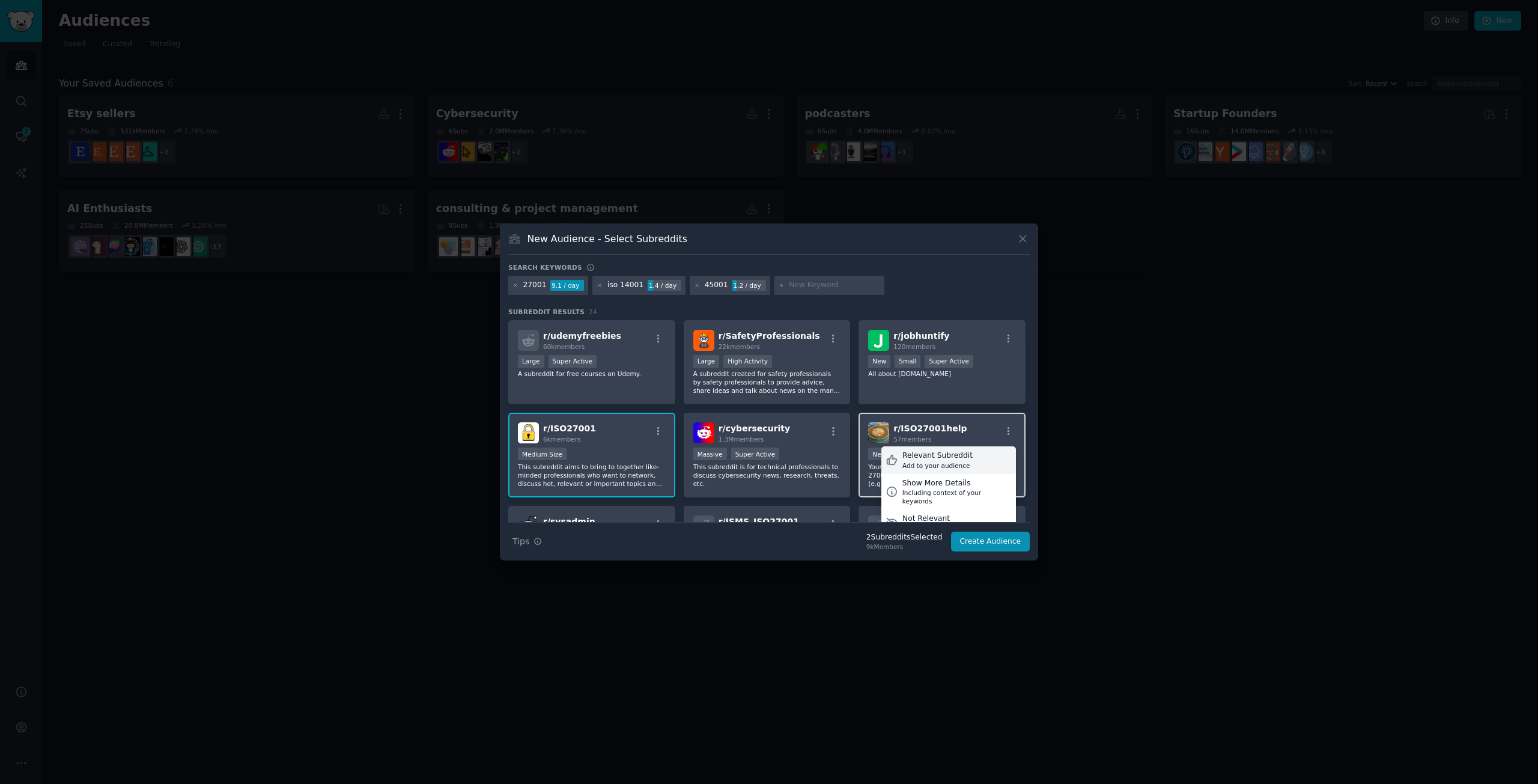
click at [959, 457] on div "Relevant Subreddit" at bounding box center [938, 455] width 71 height 11
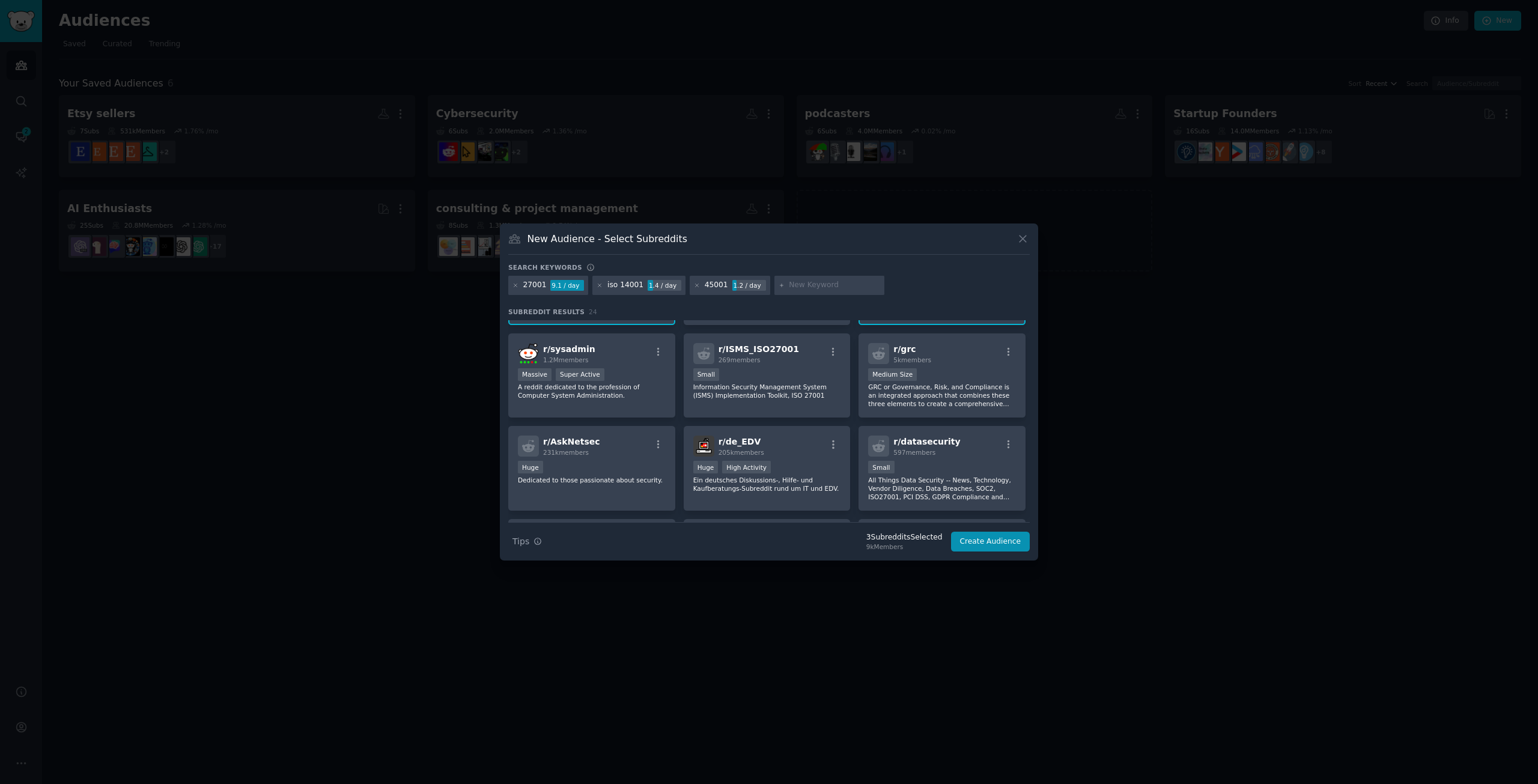
scroll to position [177, 0]
click at [783, 372] on div "Small" at bounding box center [767, 371] width 148 height 15
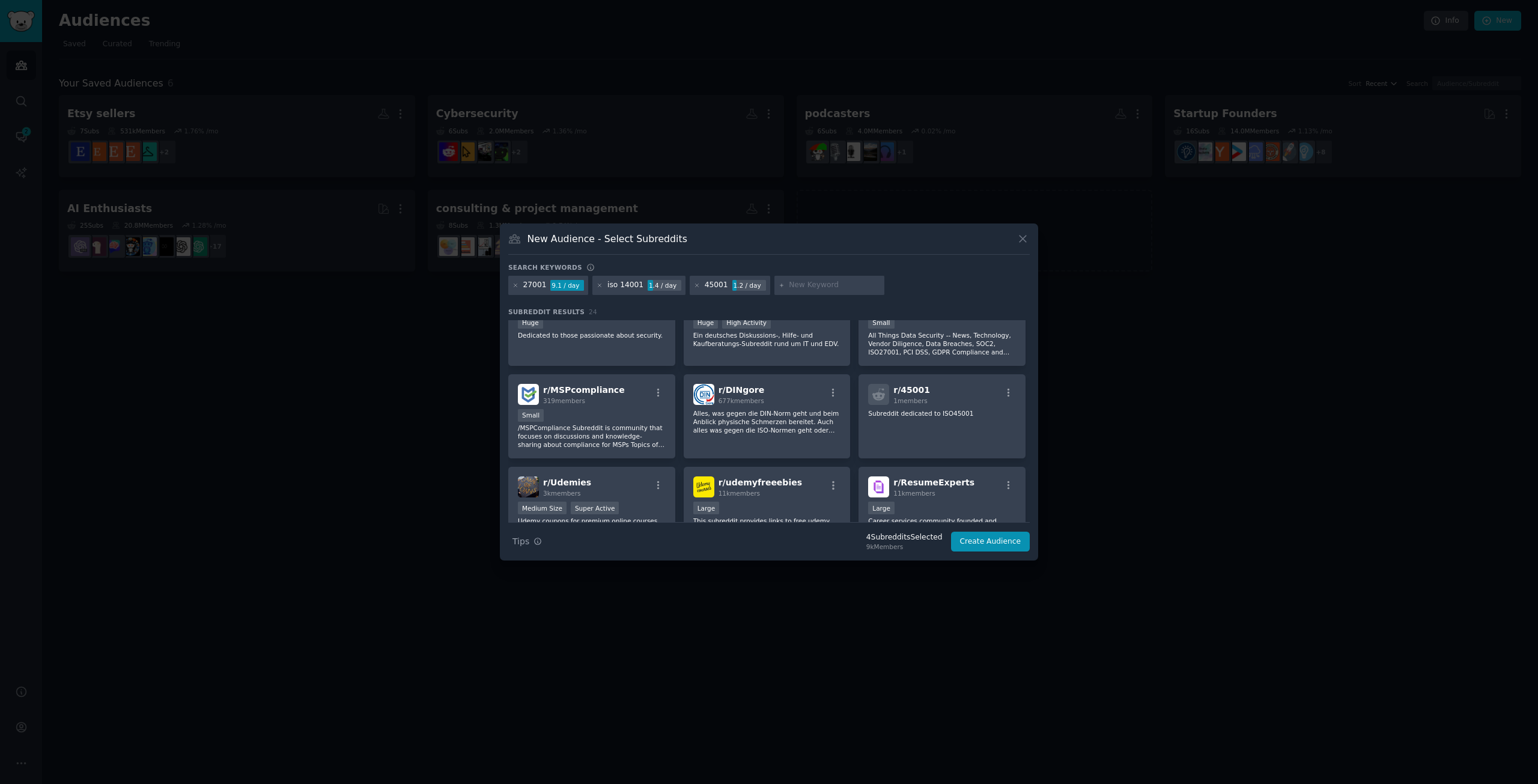
scroll to position [340, 0]
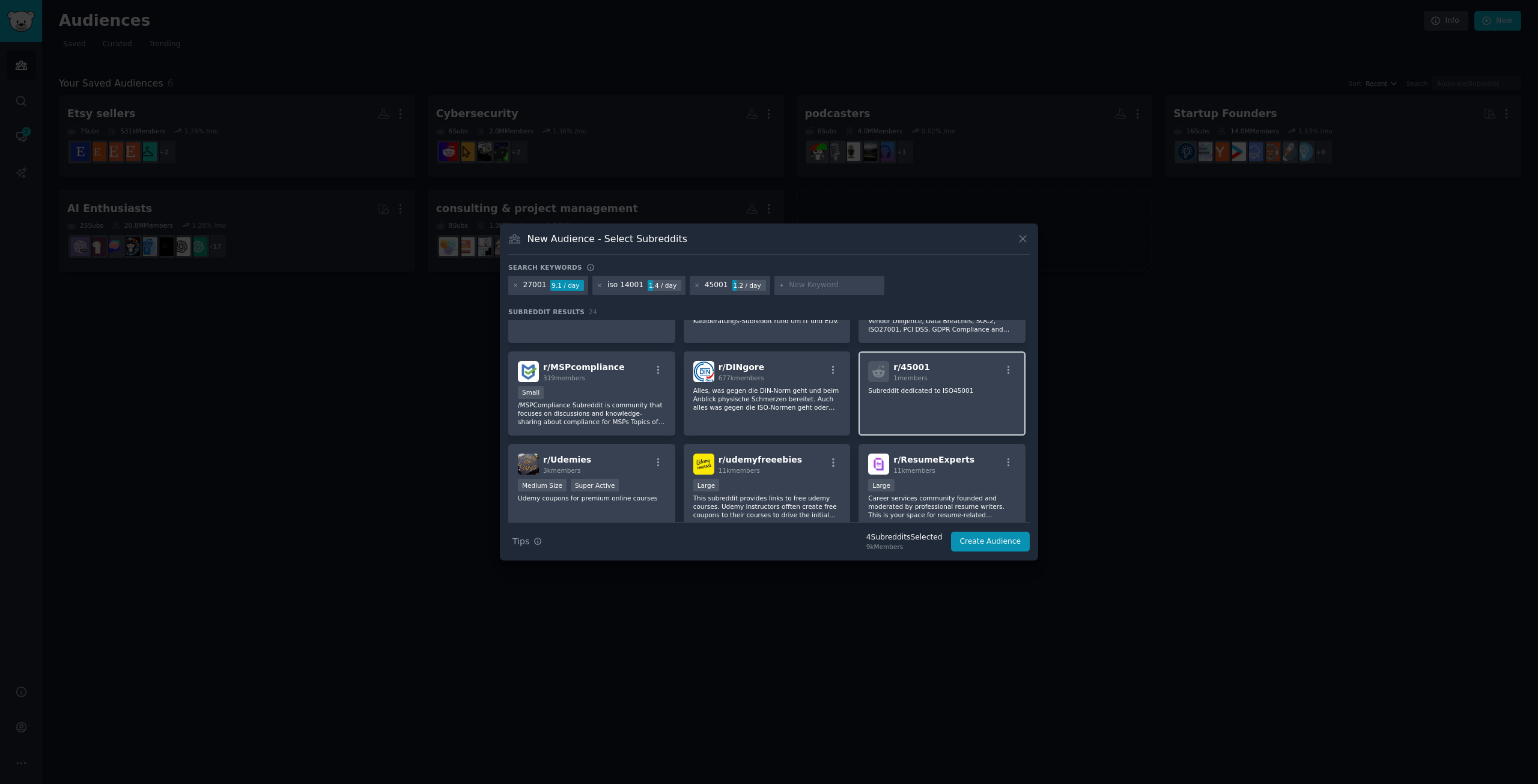
click at [965, 384] on div "r/ 45001 1 members Subreddit dedicated to ISO45001" at bounding box center [942, 394] width 167 height 85
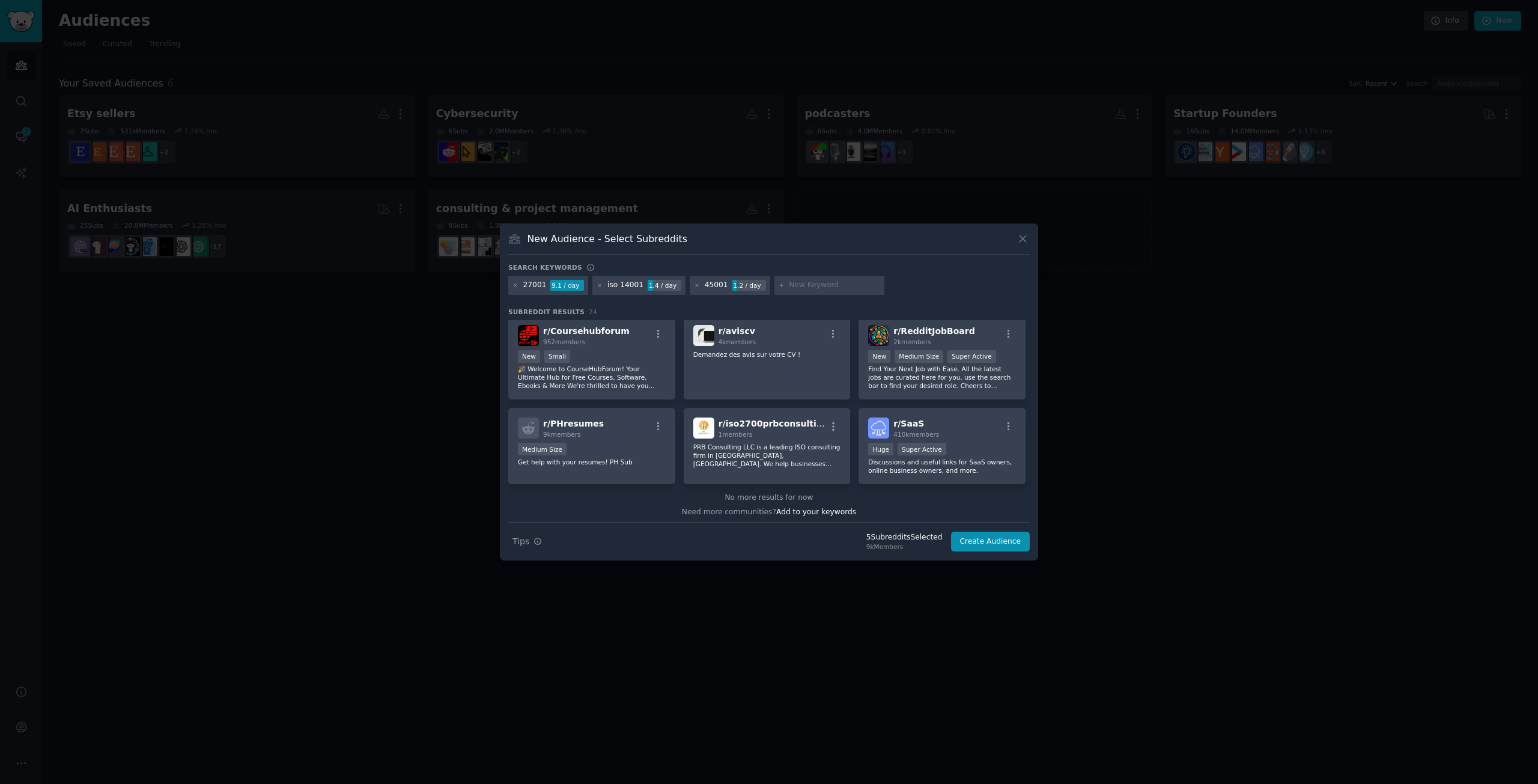
scroll to position [566, 0]
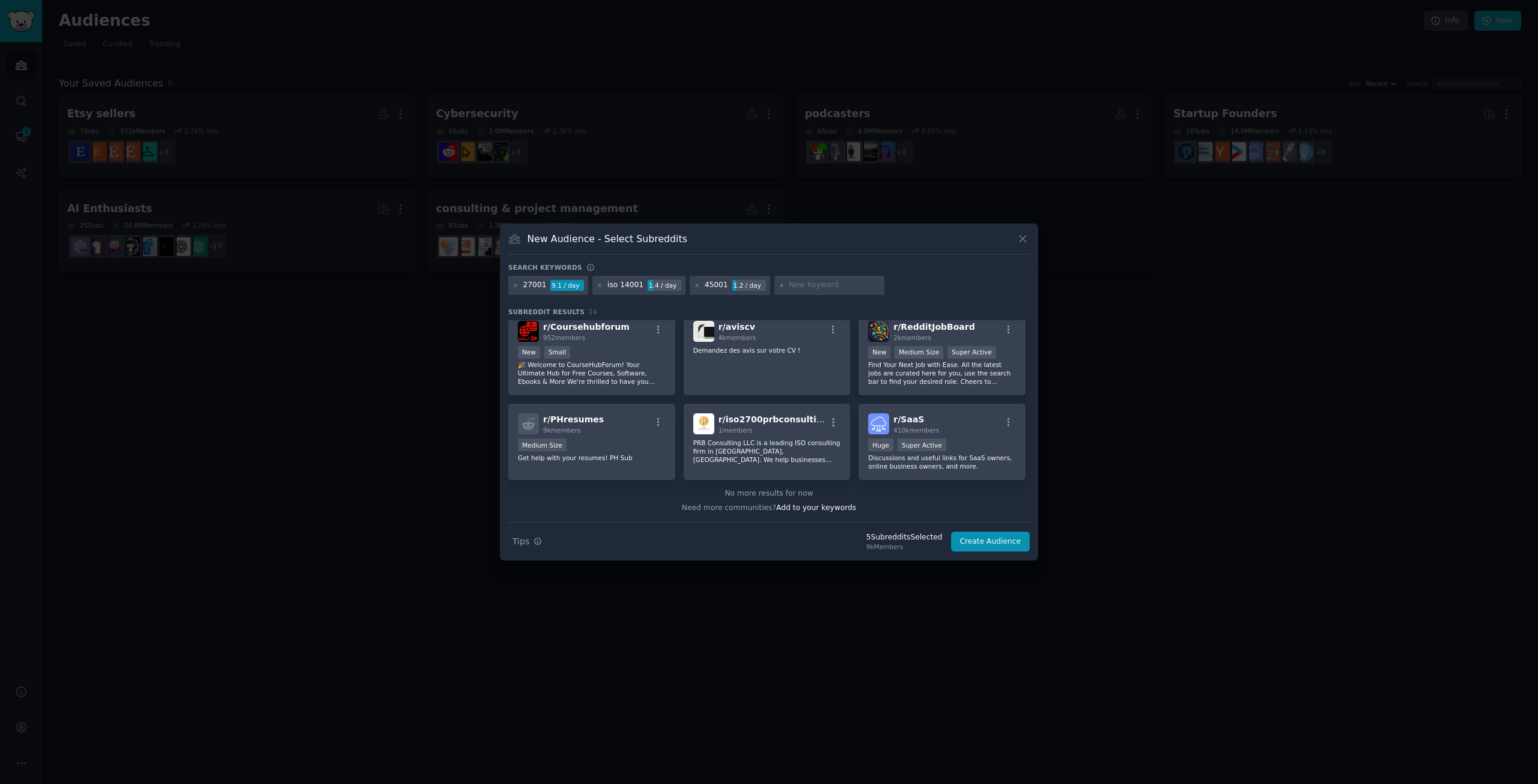
click at [796, 281] on input "text" at bounding box center [835, 285] width 92 height 11
paste input "GDPR"
type input "GDPR"
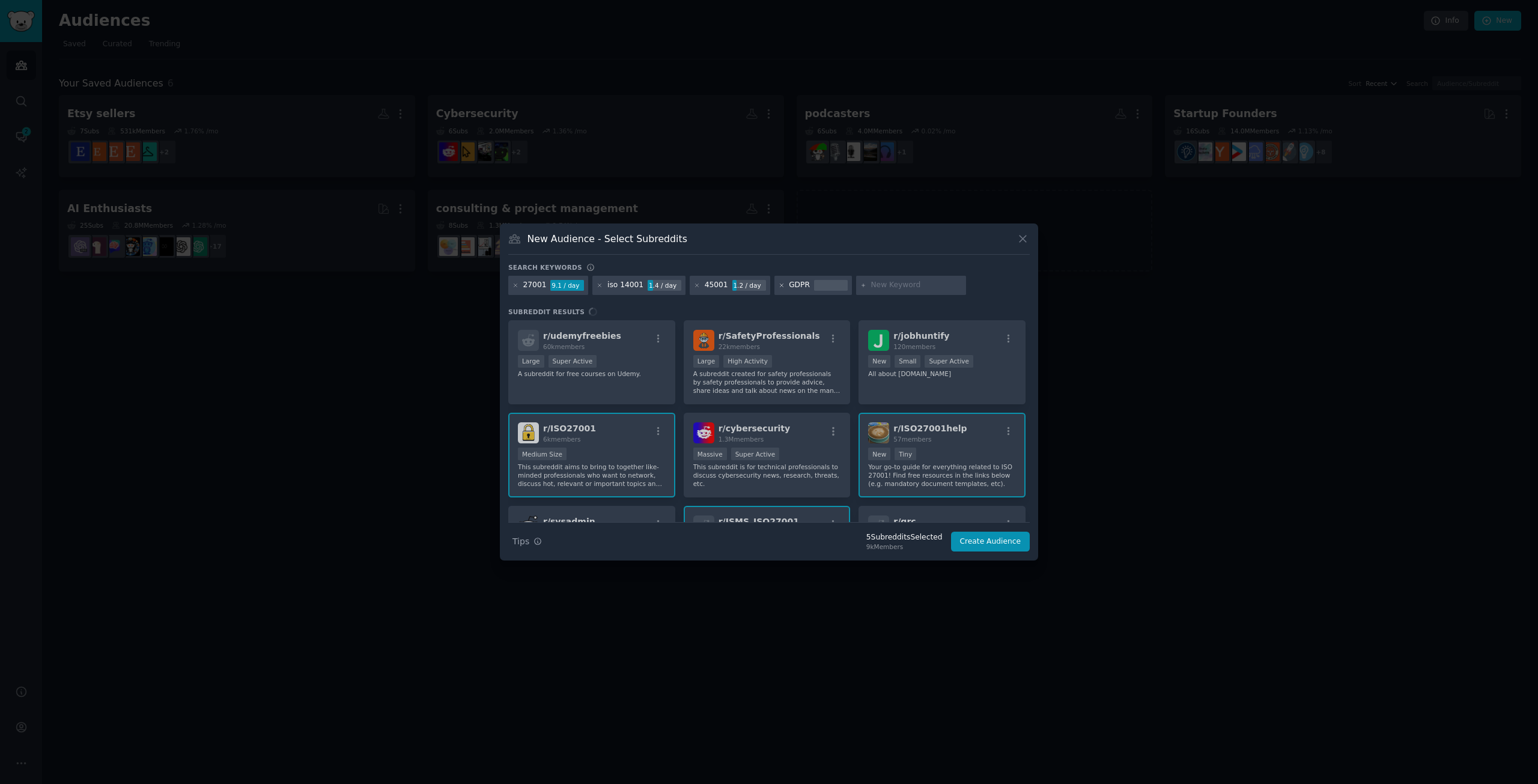
click at [779, 286] on icon at bounding box center [782, 285] width 6 height 6
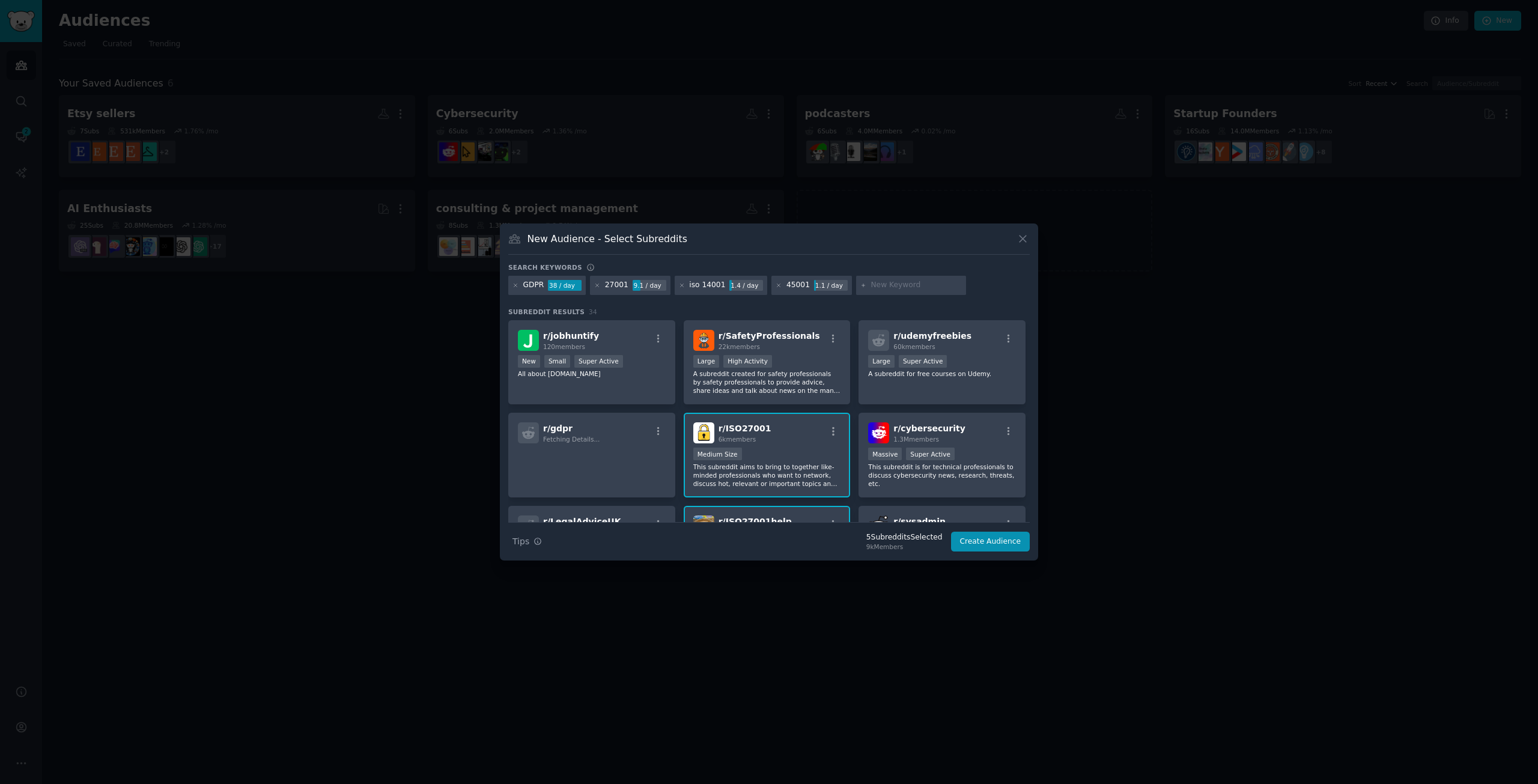
click at [927, 282] on input "text" at bounding box center [916, 285] width 92 height 11
click at [1004, 282] on div "GDPR 38 / day 27001 9.1 / day iso 14001 1.4 / day 45001 1.1 / day" at bounding box center [769, 288] width 522 height 24
click at [1003, 542] on button "Create Audience" at bounding box center [991, 542] width 79 height 20
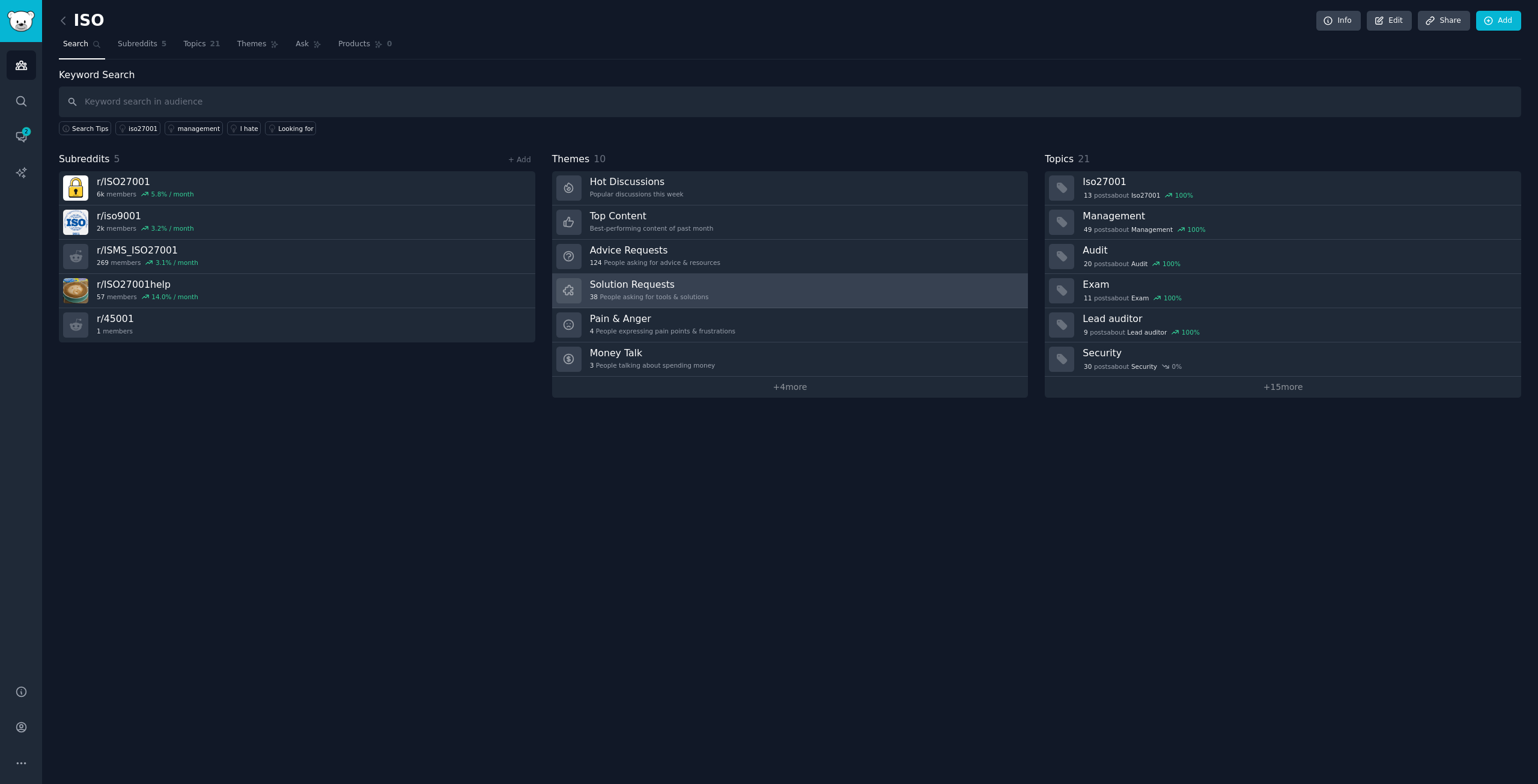
click at [667, 289] on h3 "Solution Requests" at bounding box center [649, 285] width 119 height 13
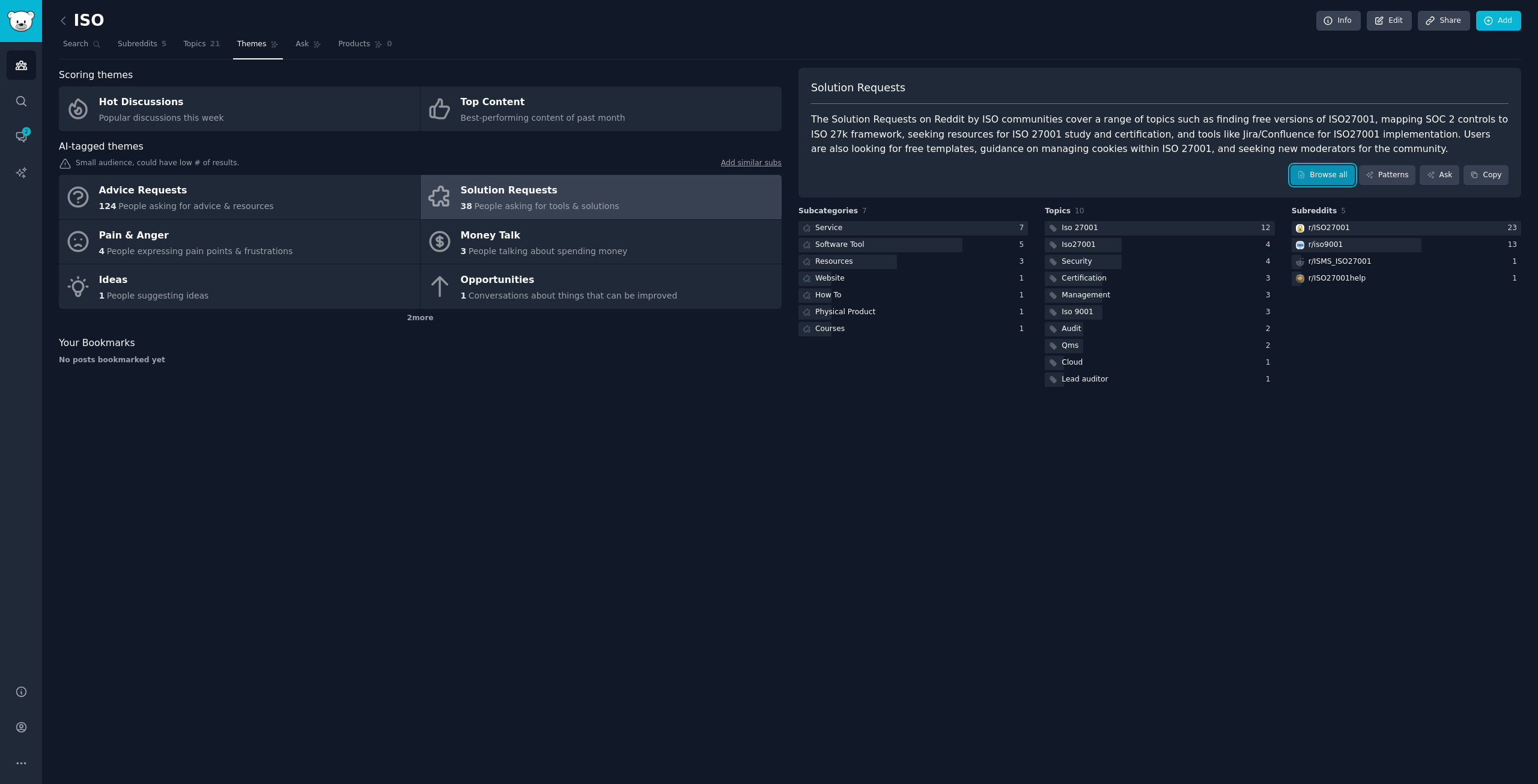
click at [1332, 175] on link "Browse all" at bounding box center [1323, 175] width 64 height 20
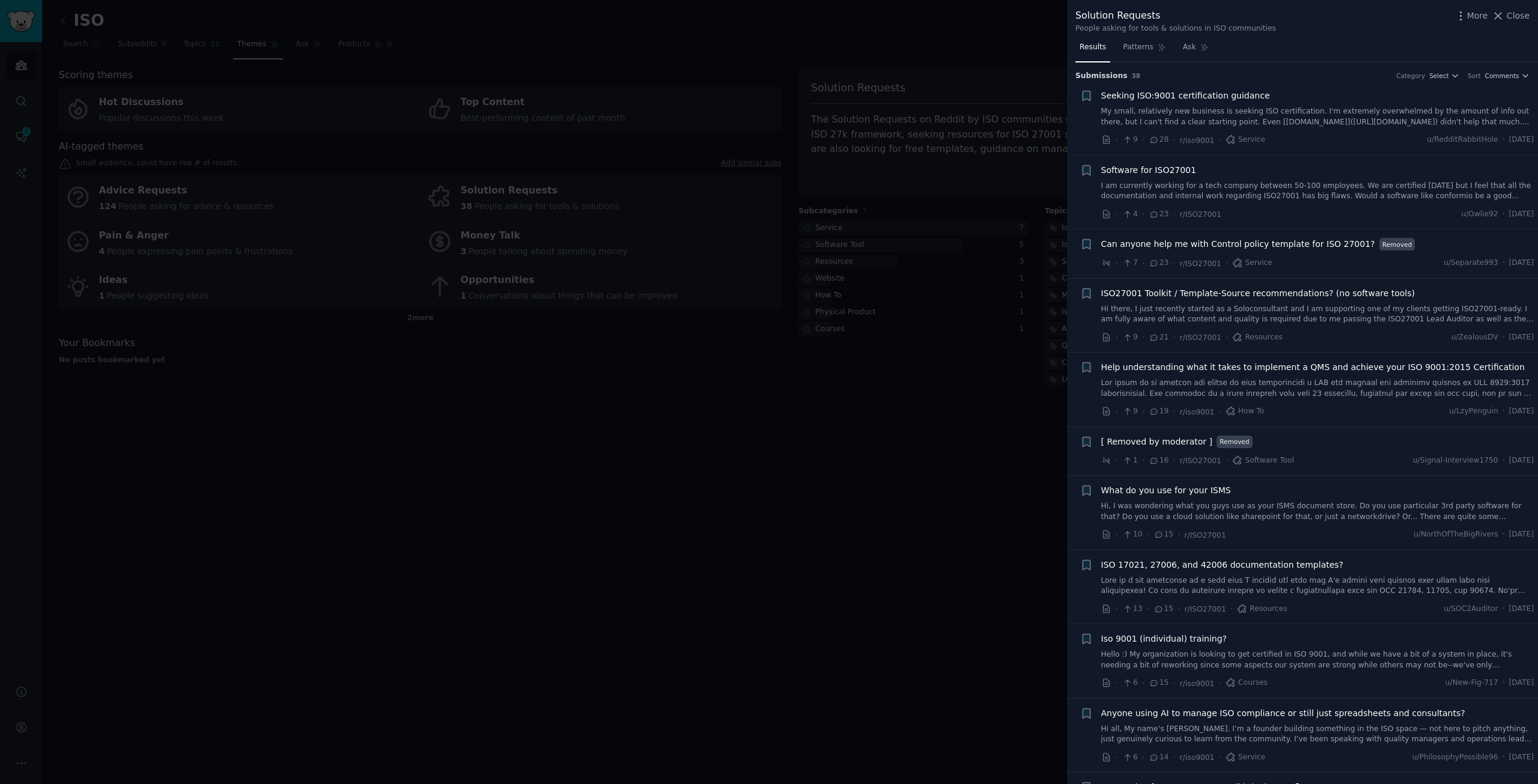
click at [1307, 121] on link "My small, relatively new business is seeking ISO certification. I'm extremely o…" at bounding box center [1317, 117] width 433 height 21
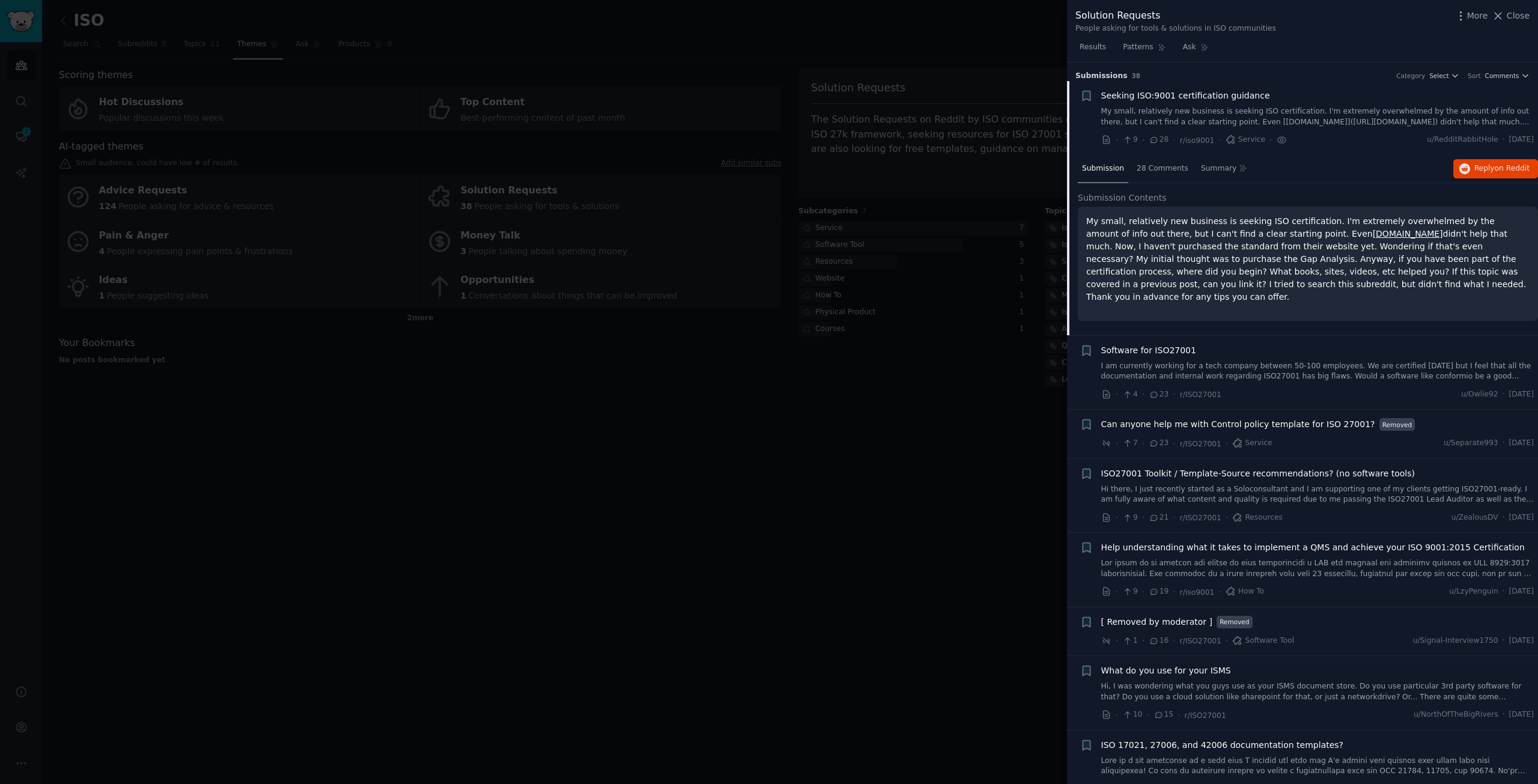
scroll to position [19, 0]
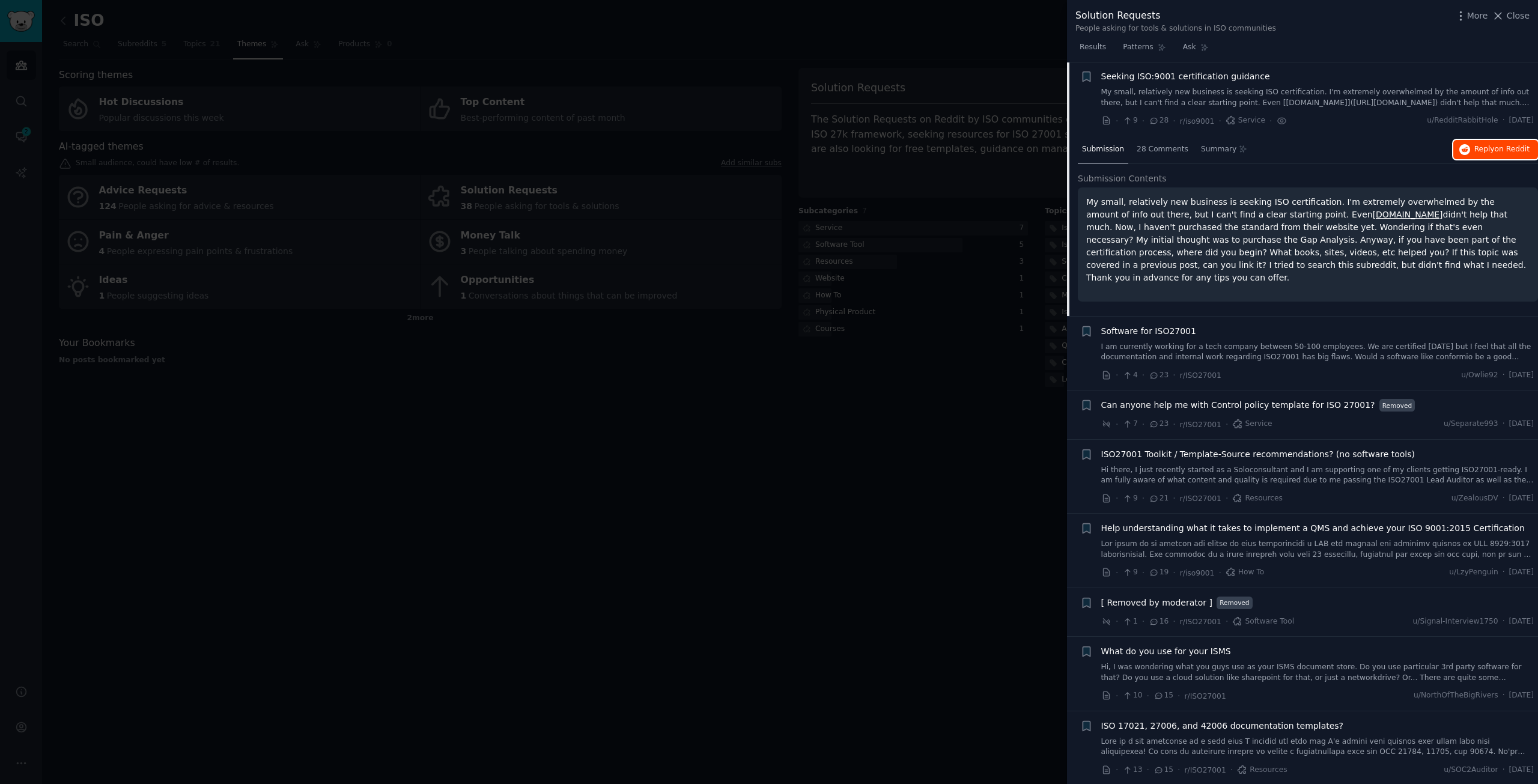
click at [1490, 146] on span "Reply on Reddit" at bounding box center [1502, 149] width 55 height 11
click at [1003, 139] on div at bounding box center [769, 392] width 1538 height 784
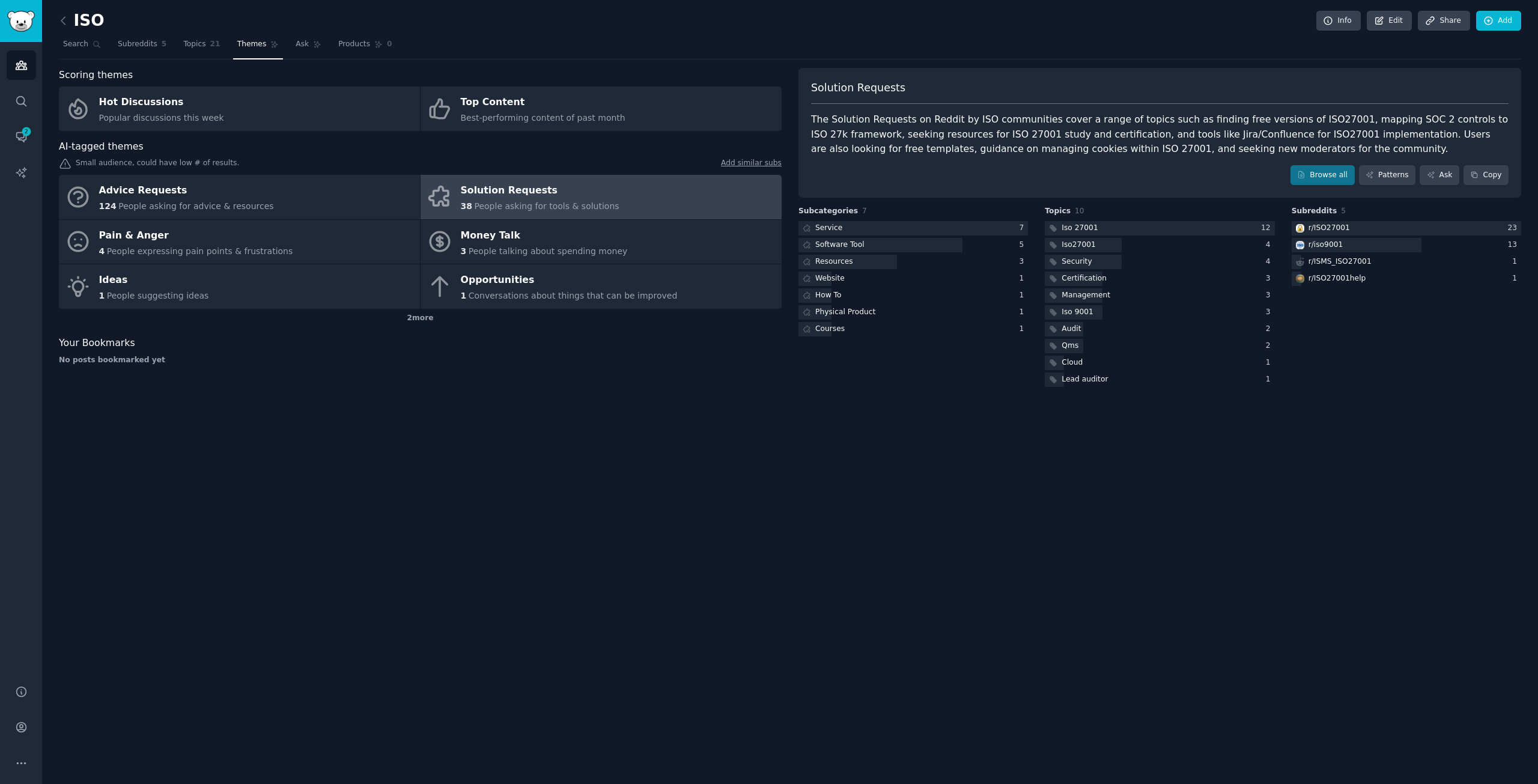
drag, startPoint x: 917, startPoint y: 138, endPoint x: 938, endPoint y: 135, distance: 21.2
click at [918, 138] on div "The Solution Requests on Reddit by ISO communities cover a range of topics such…" at bounding box center [1160, 135] width 698 height 45
drag, startPoint x: 1392, startPoint y: 401, endPoint x: 1382, endPoint y: 388, distance: 16.4
click at [1392, 400] on div "ISO Info Edit Share Add Search Subreddits 5 Topics 21 Themes Ask Products 0 Sco…" at bounding box center [790, 392] width 1496 height 784
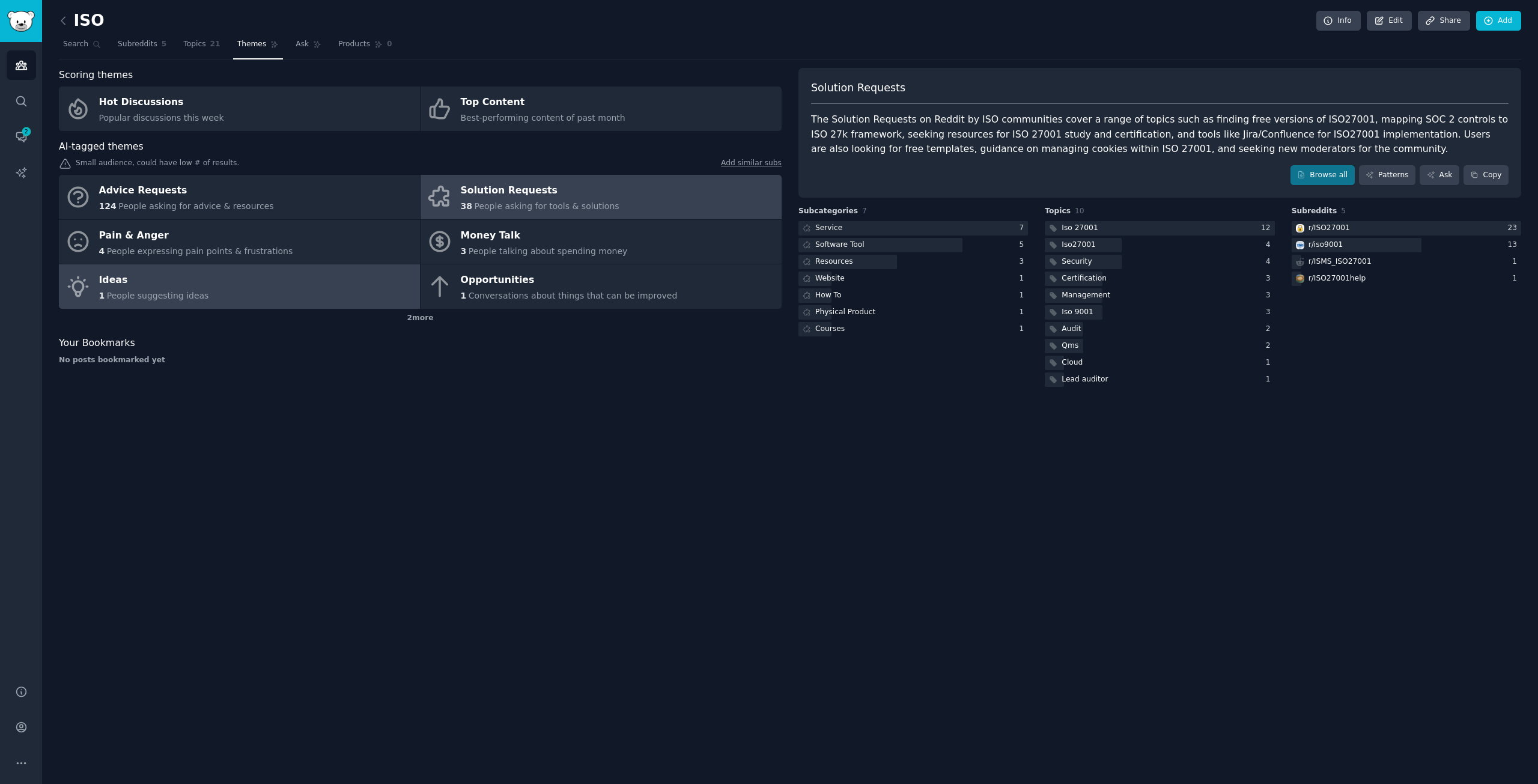
click at [242, 288] on link "Ideas 1 People suggesting ideas" at bounding box center [239, 287] width 361 height 45
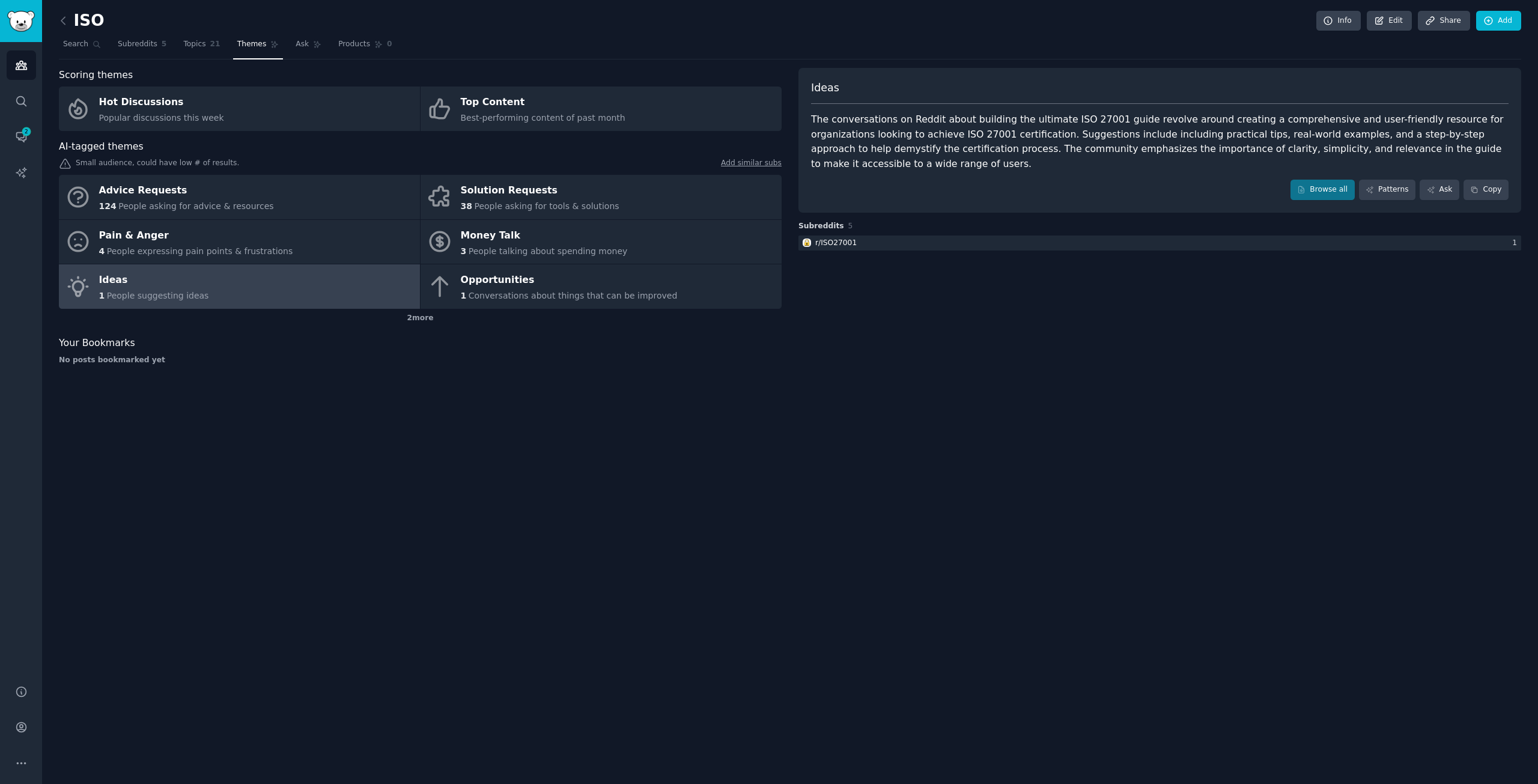
click at [876, 143] on div "The conversations on Reddit about building the ultimate ISO 27001 guide revolve…" at bounding box center [1160, 142] width 698 height 59
click at [1307, 181] on link "Browse all" at bounding box center [1323, 190] width 64 height 20
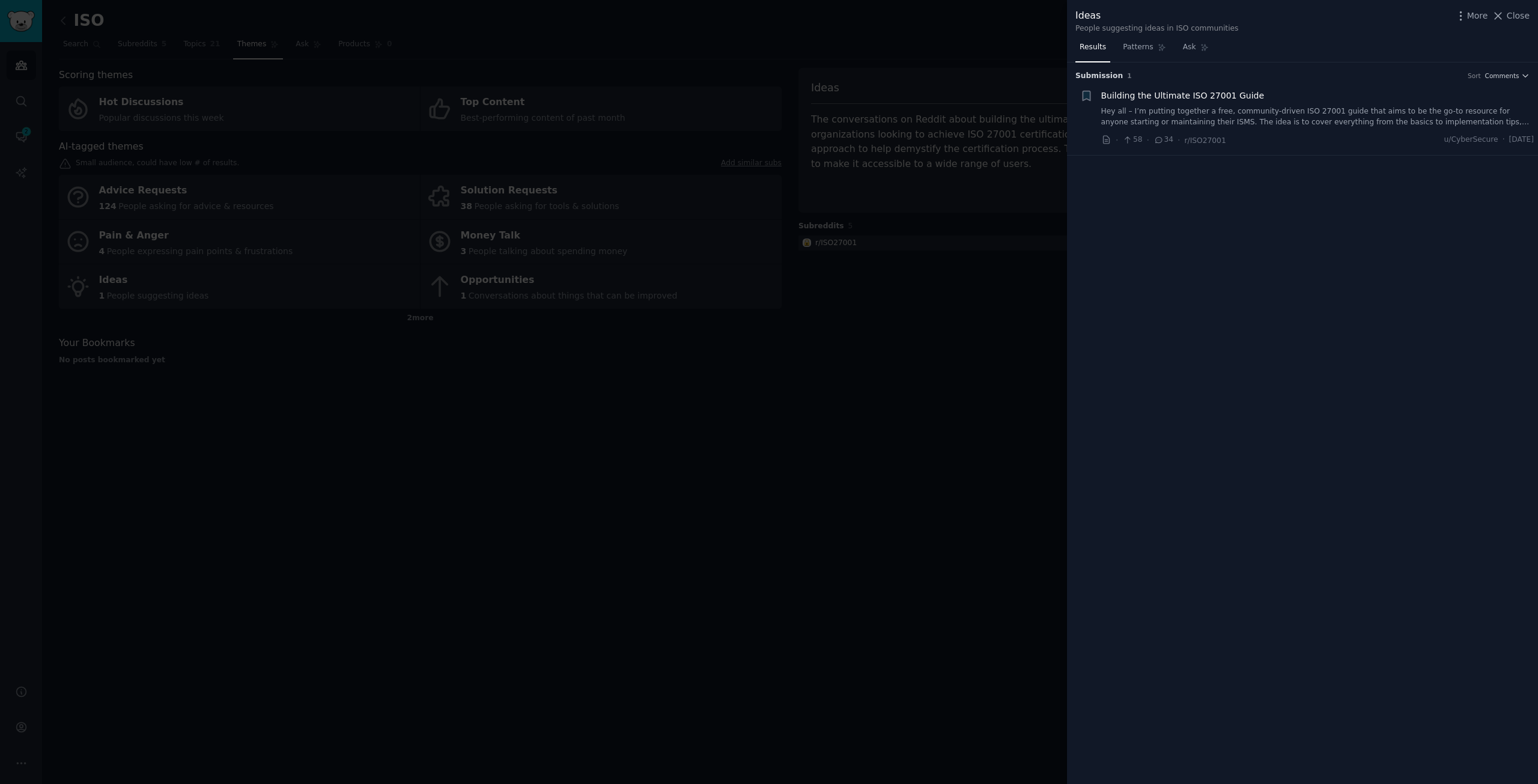
click at [1344, 121] on link "Hey all – I’m putting together a free, community-driven ISO 27001 guide that ai…" at bounding box center [1317, 117] width 433 height 21
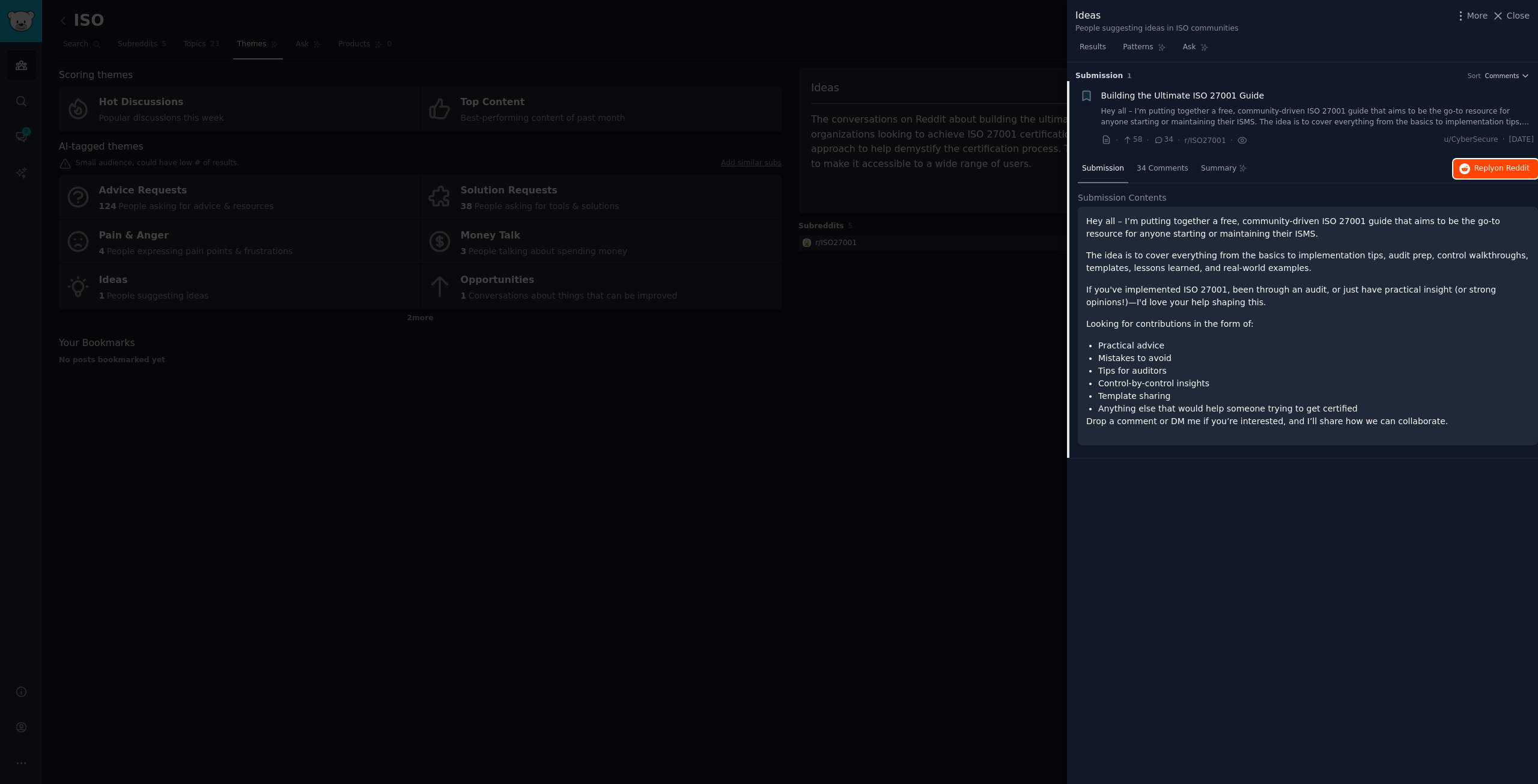
click at [1506, 172] on span "on Reddit" at bounding box center [1512, 169] width 35 height 9
click at [931, 427] on div at bounding box center [769, 392] width 1538 height 784
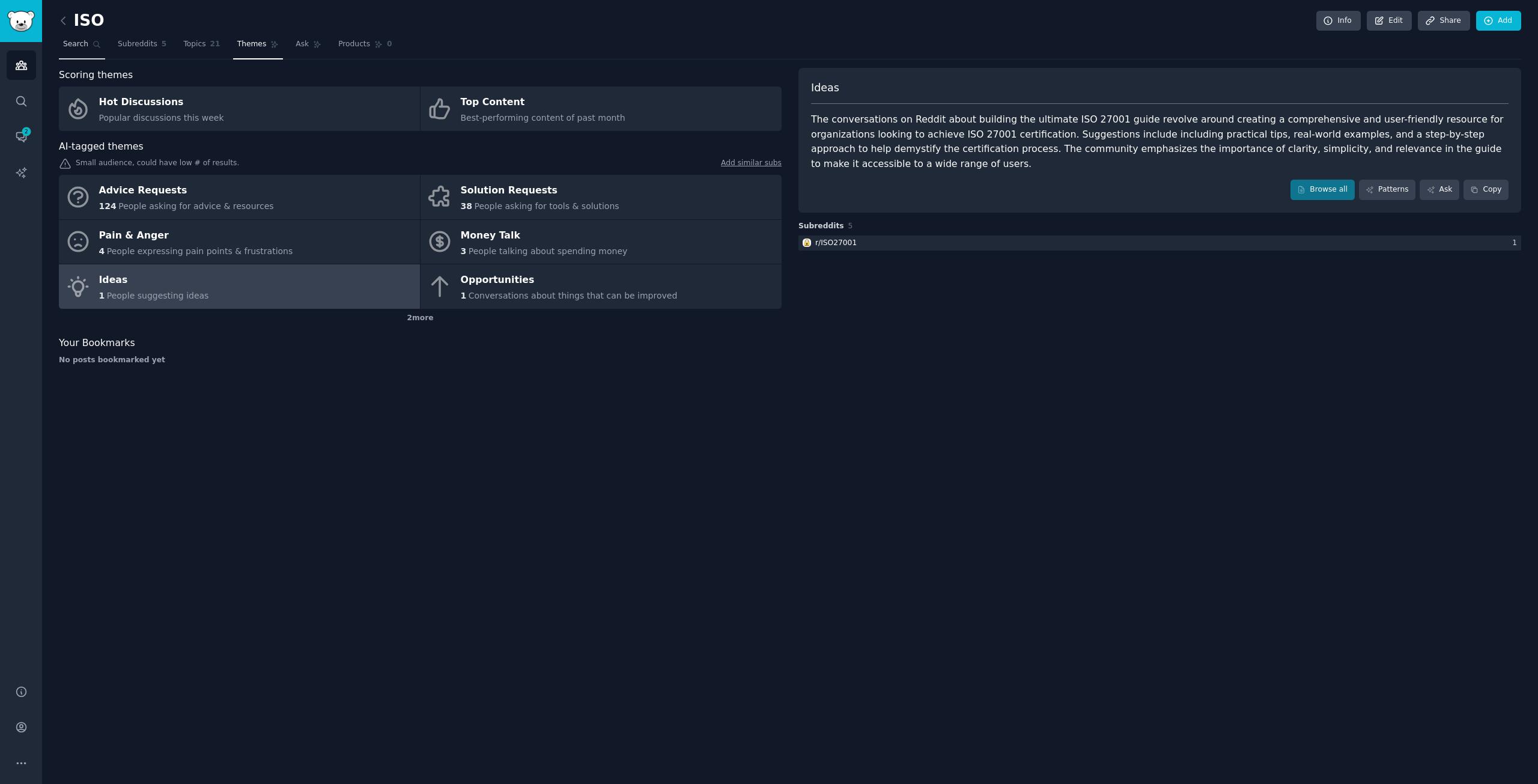
click at [71, 37] on link "Search" at bounding box center [82, 47] width 46 height 24
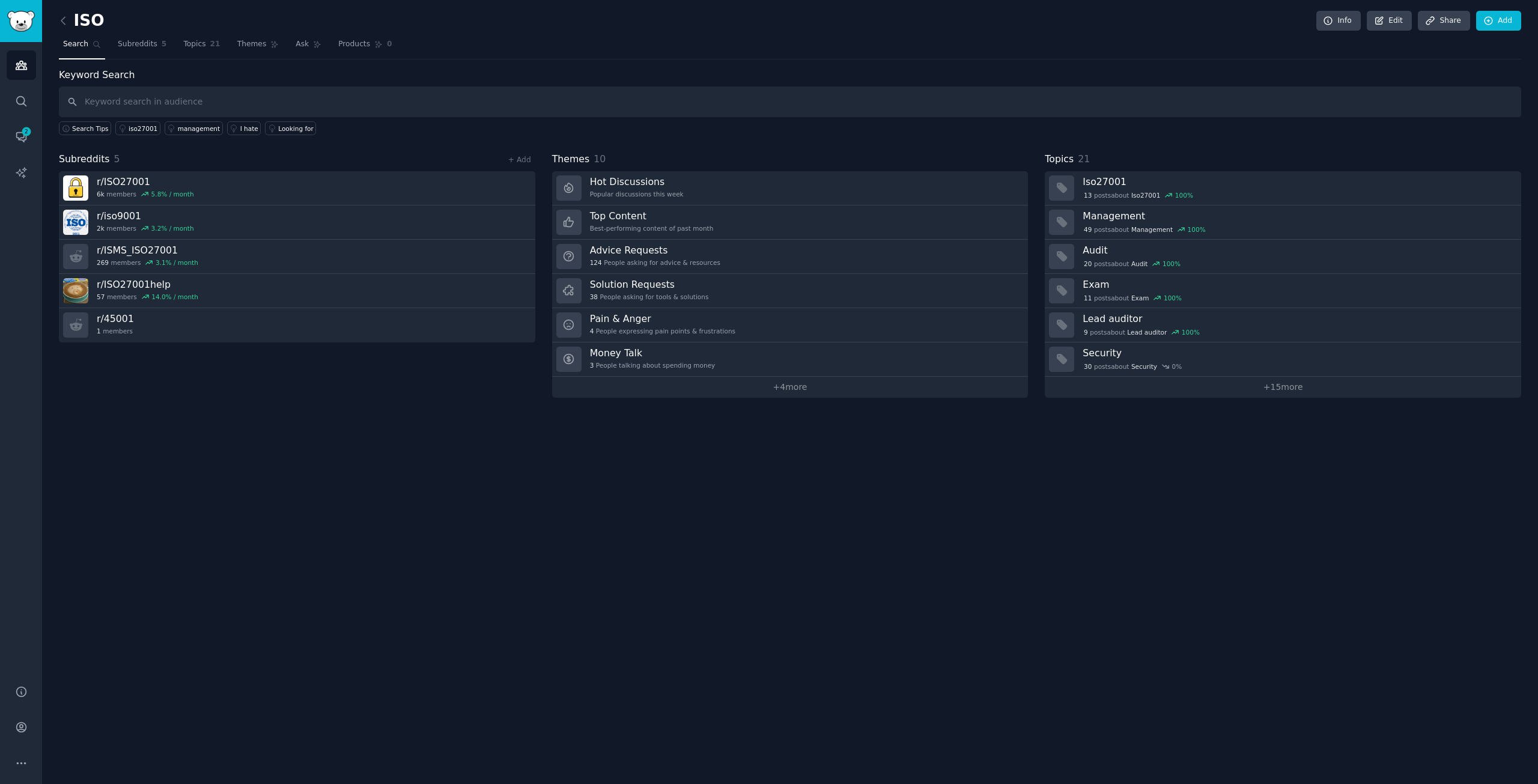
click at [481, 153] on div "Subreddits 5 + Add" at bounding box center [297, 159] width 476 height 15
click at [19, 28] on img "Sidebar" at bounding box center [21, 21] width 27 height 21
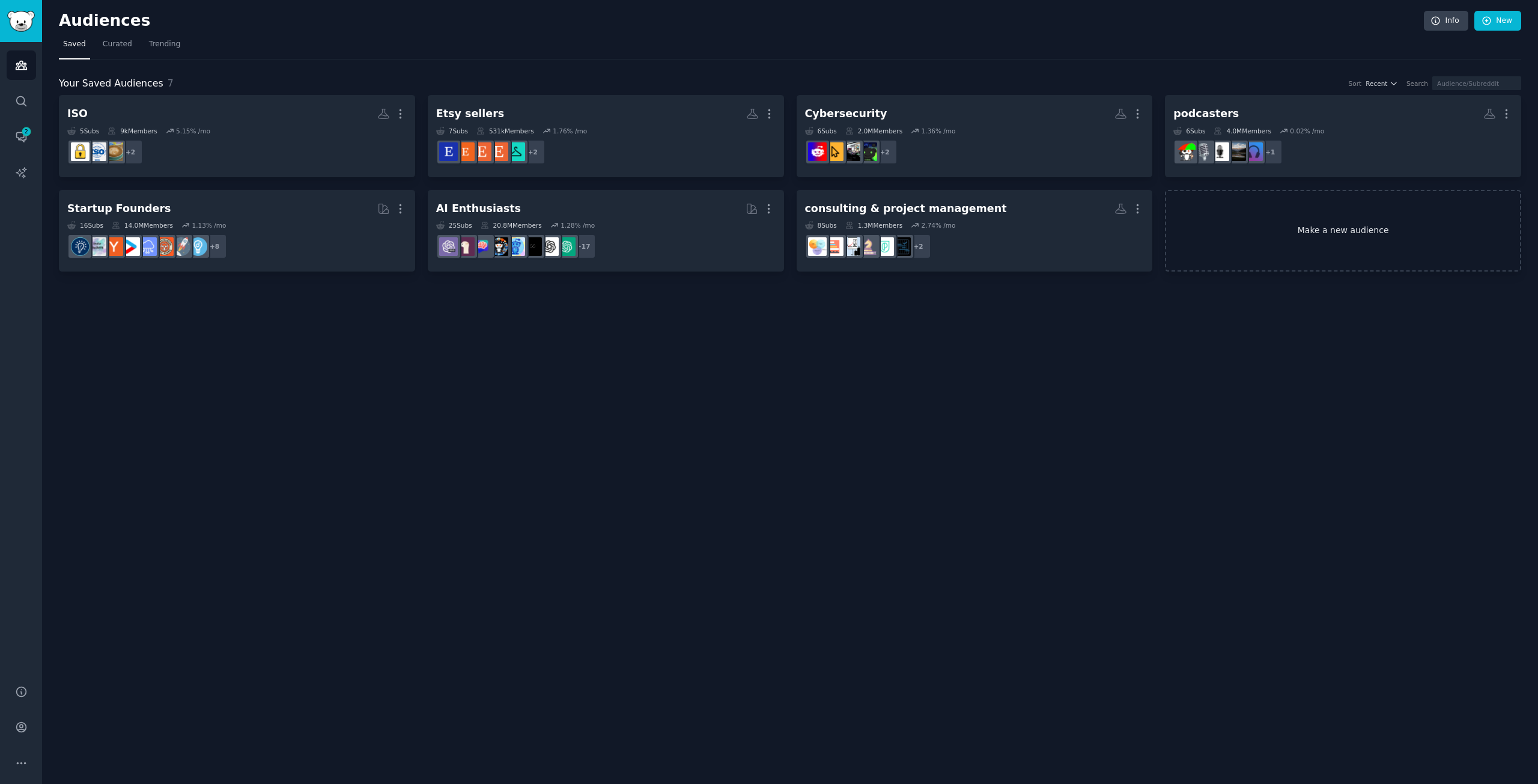
click at [1351, 232] on link "Make a new audience" at bounding box center [1343, 231] width 356 height 82
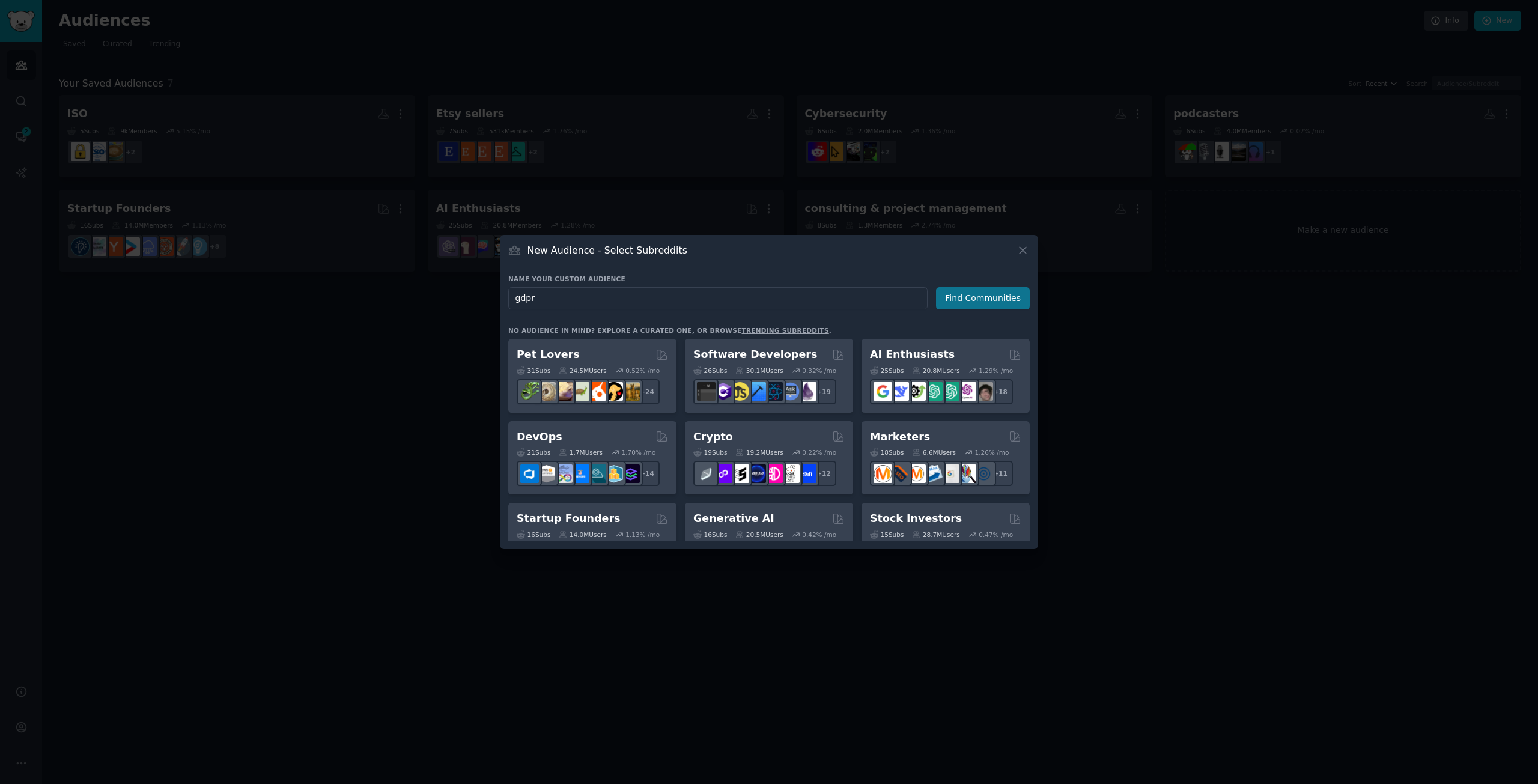
type input "gdpr"
click at [977, 298] on button "Find Communities" at bounding box center [983, 298] width 94 height 22
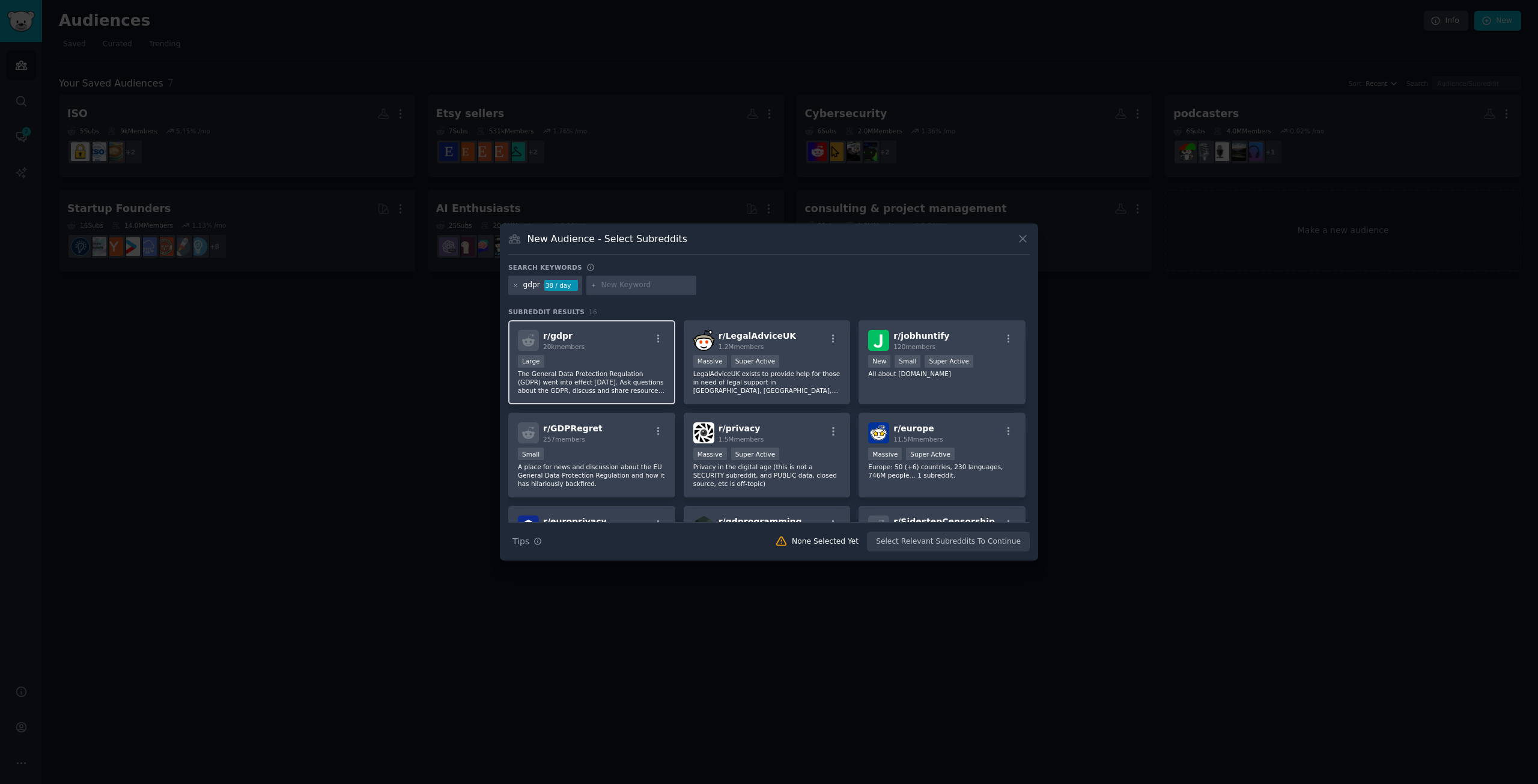
click at [605, 349] on div "r/ gdpr 20k members" at bounding box center [592, 340] width 148 height 21
click at [1010, 543] on button "Create Audience" at bounding box center [991, 542] width 79 height 20
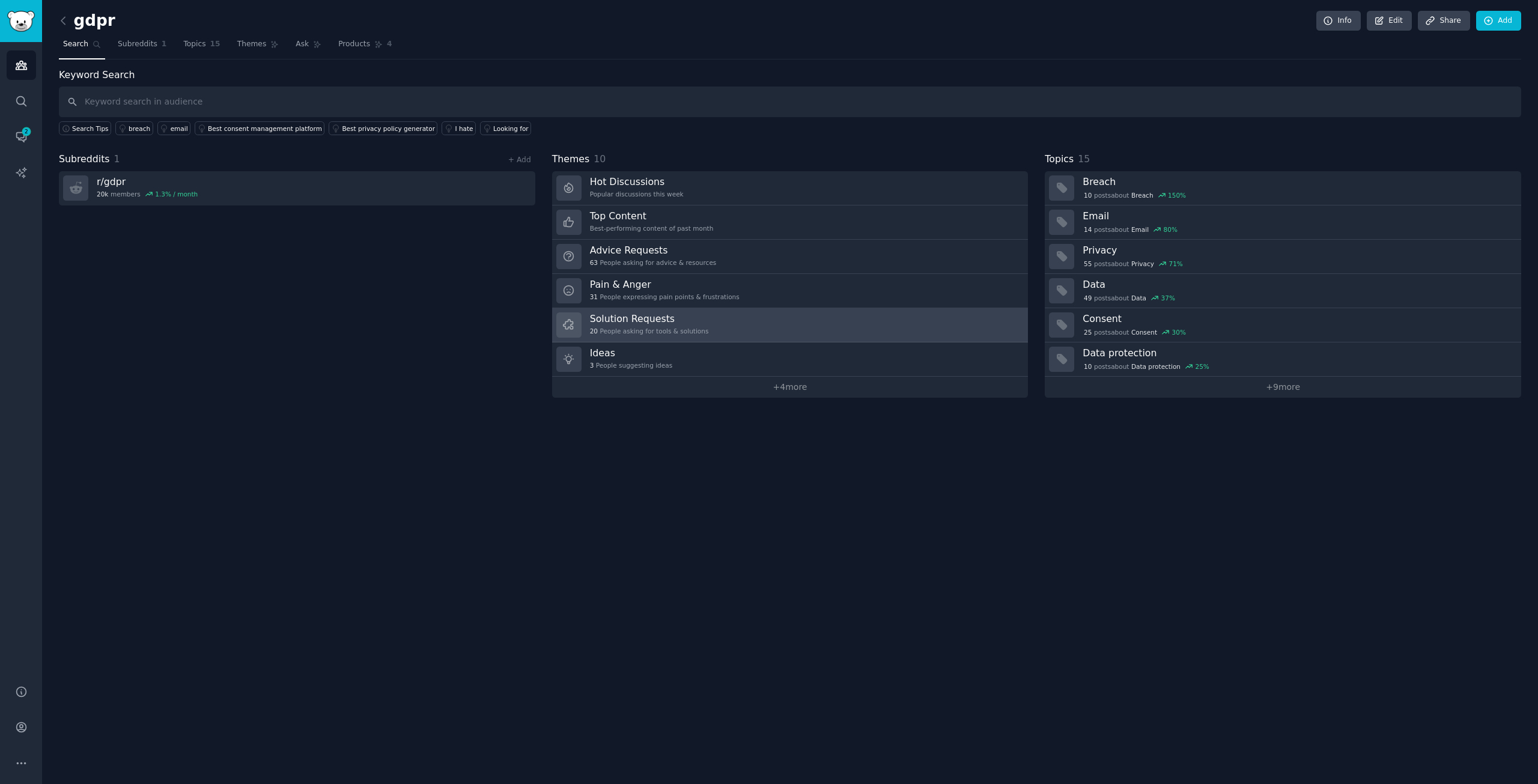
click at [706, 324] on link "Solution Requests 20 People asking for tools & solutions" at bounding box center [790, 326] width 476 height 35
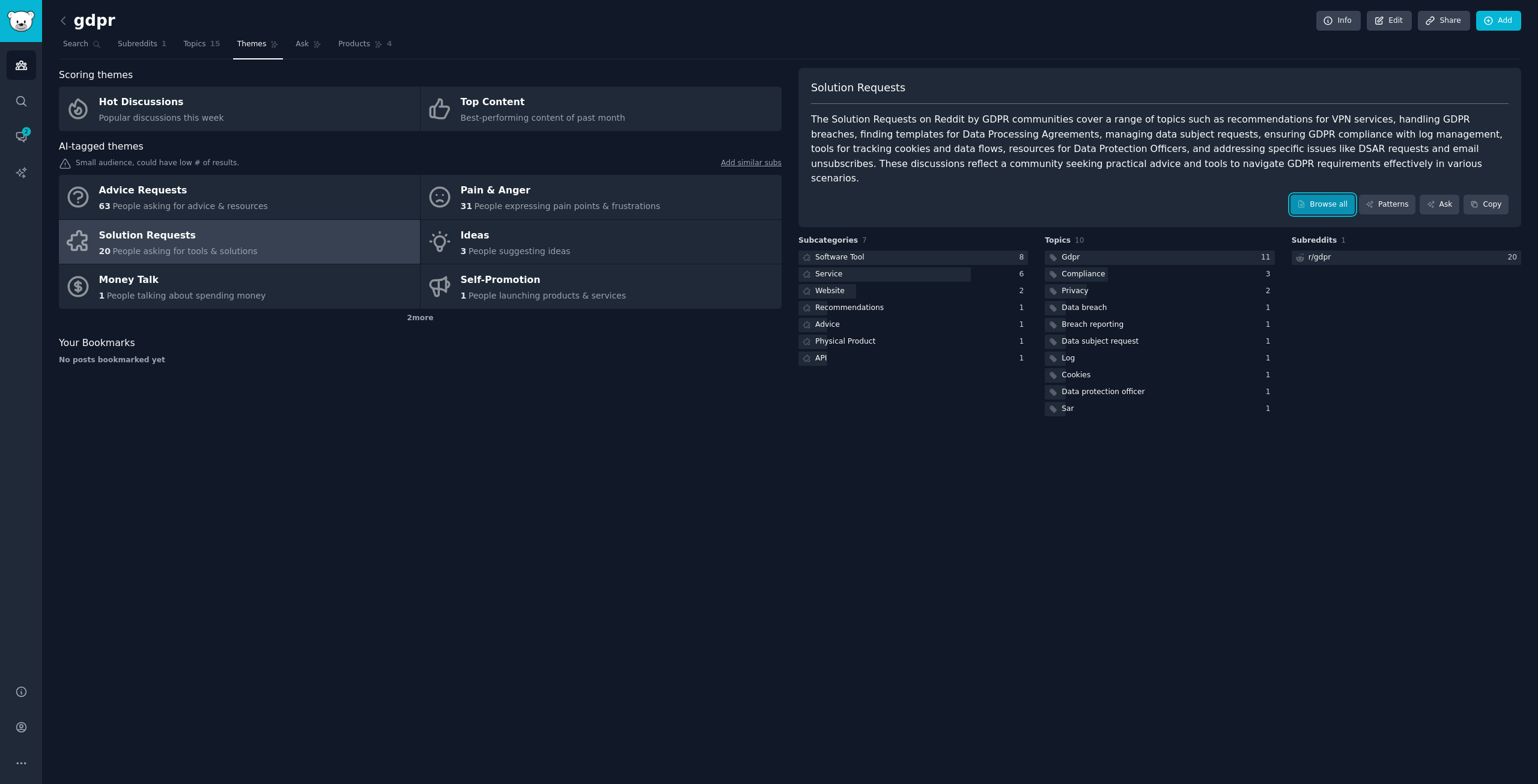
click at [1339, 195] on link "Browse all" at bounding box center [1323, 205] width 64 height 20
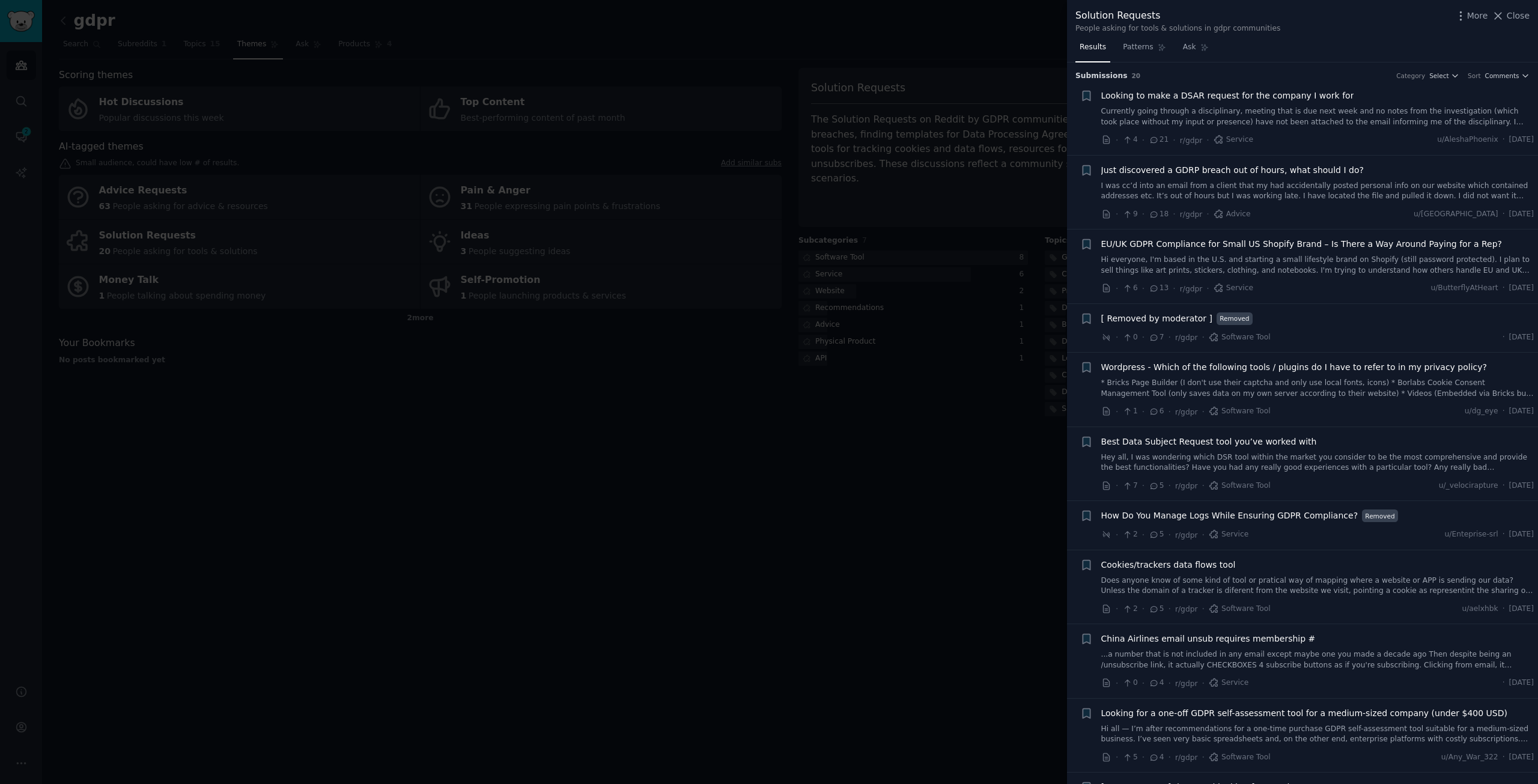
click at [1303, 270] on link "Hi everyone, I'm based in the U.S. and starting a small lifestyle brand on Shop…" at bounding box center [1317, 265] width 433 height 21
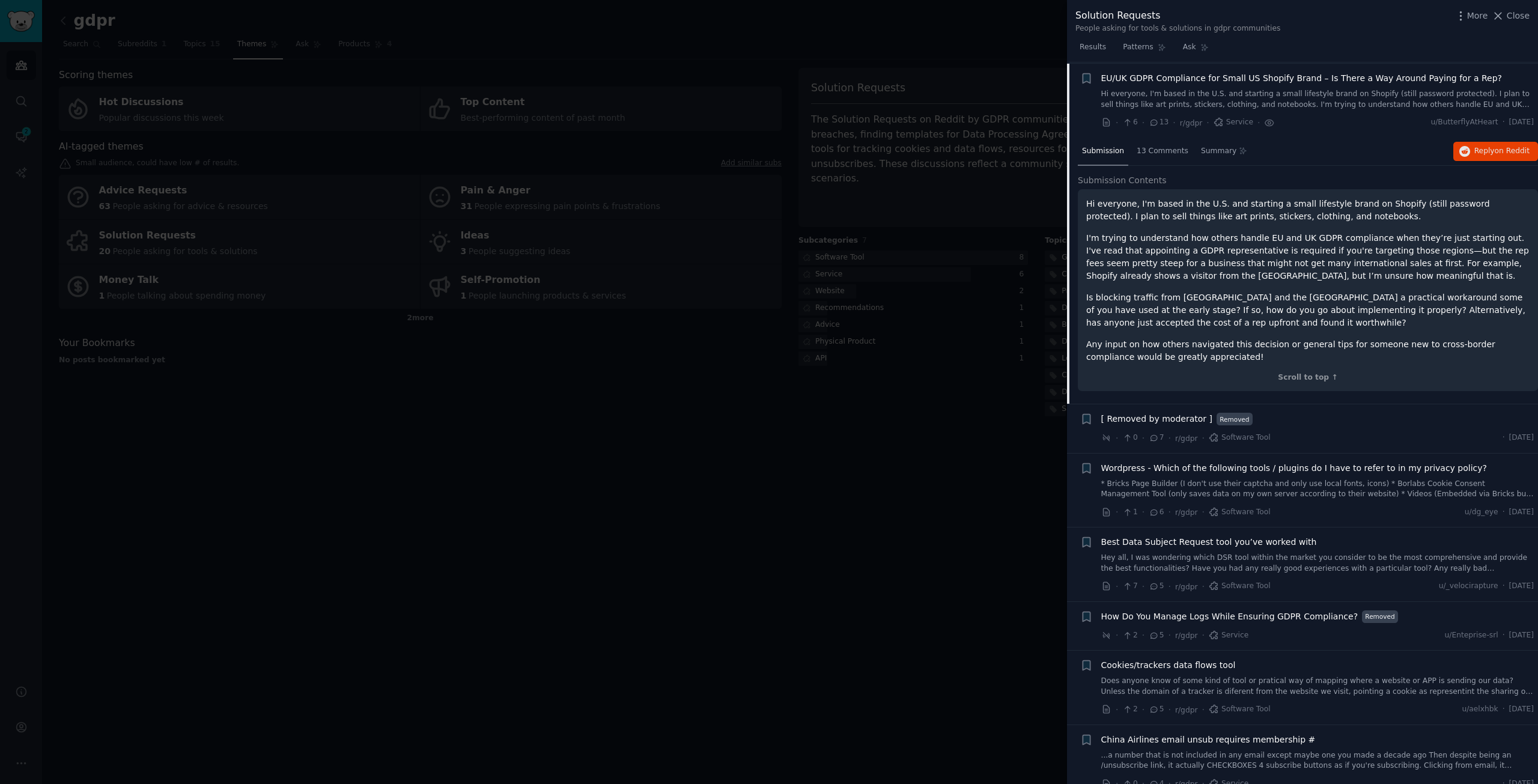
scroll to position [168, 0]
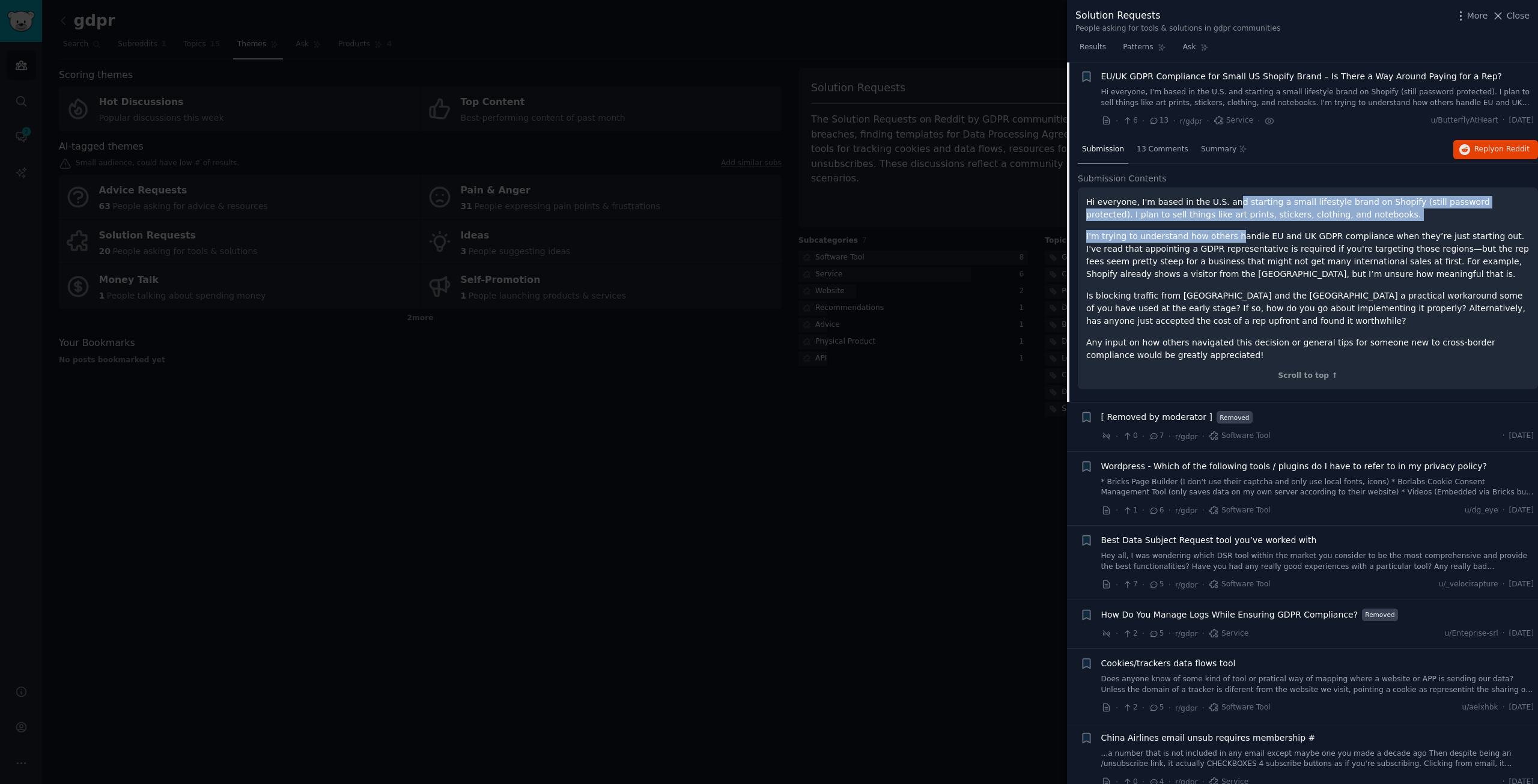
drag, startPoint x: 1236, startPoint y: 199, endPoint x: 1226, endPoint y: 241, distance: 43.2
click at [1226, 241] on div "Hi everyone, I'm based in the U.S. and starting a small lifestyle brand on Shop…" at bounding box center [1307, 279] width 443 height 166
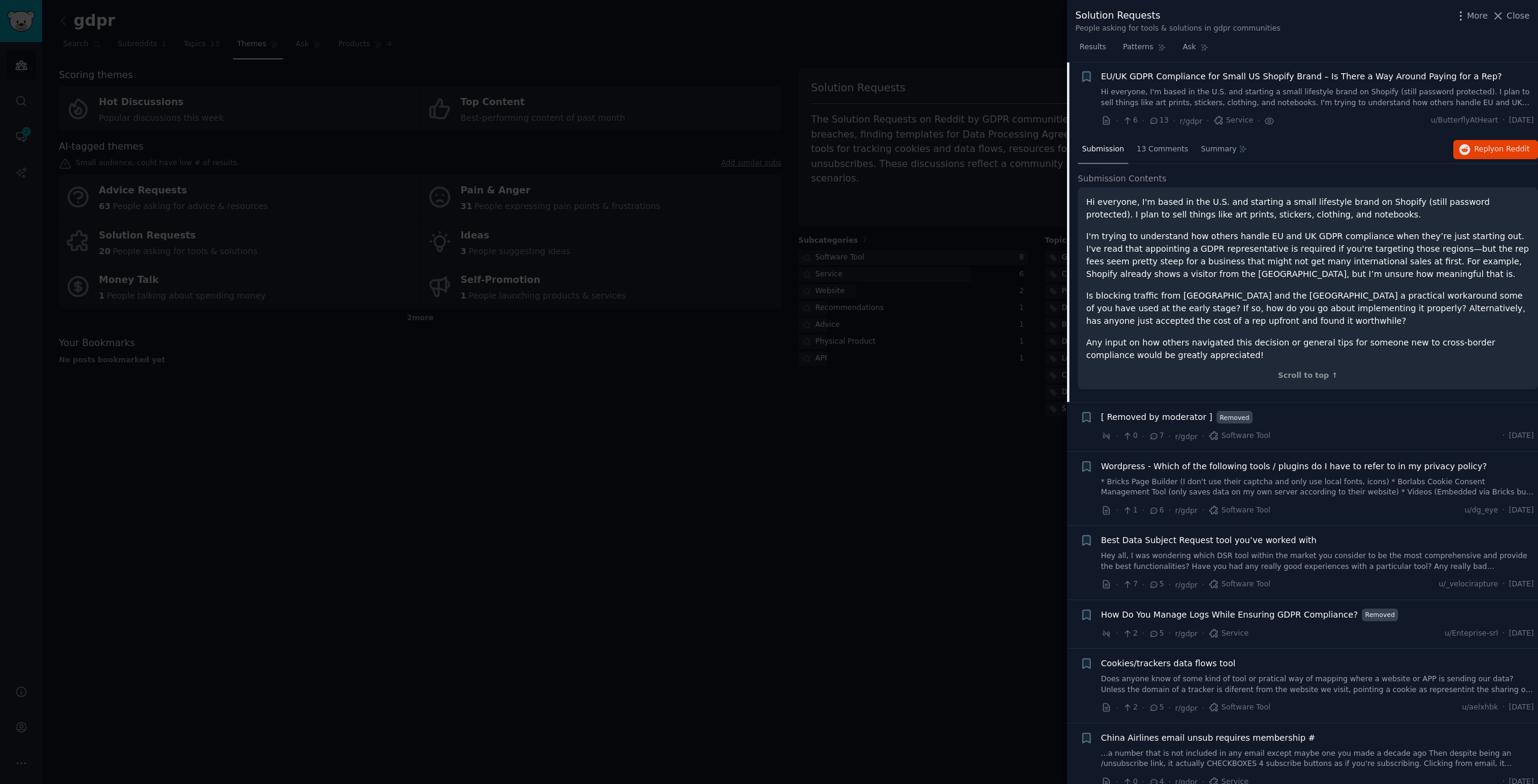
click at [1299, 272] on p "I'm trying to understand how others handle EU and UK GDPR compliance when they’…" at bounding box center [1307, 255] width 443 height 50
click at [1502, 146] on span "on Reddit" at bounding box center [1512, 149] width 35 height 9
click at [1335, 545] on div "Best Data Subject Request tool you’ve worked with" at bounding box center [1317, 540] width 433 height 13
click at [1323, 556] on link "Hey all, I was wondering which DSR tool within the market you consider to be th…" at bounding box center [1317, 561] width 433 height 21
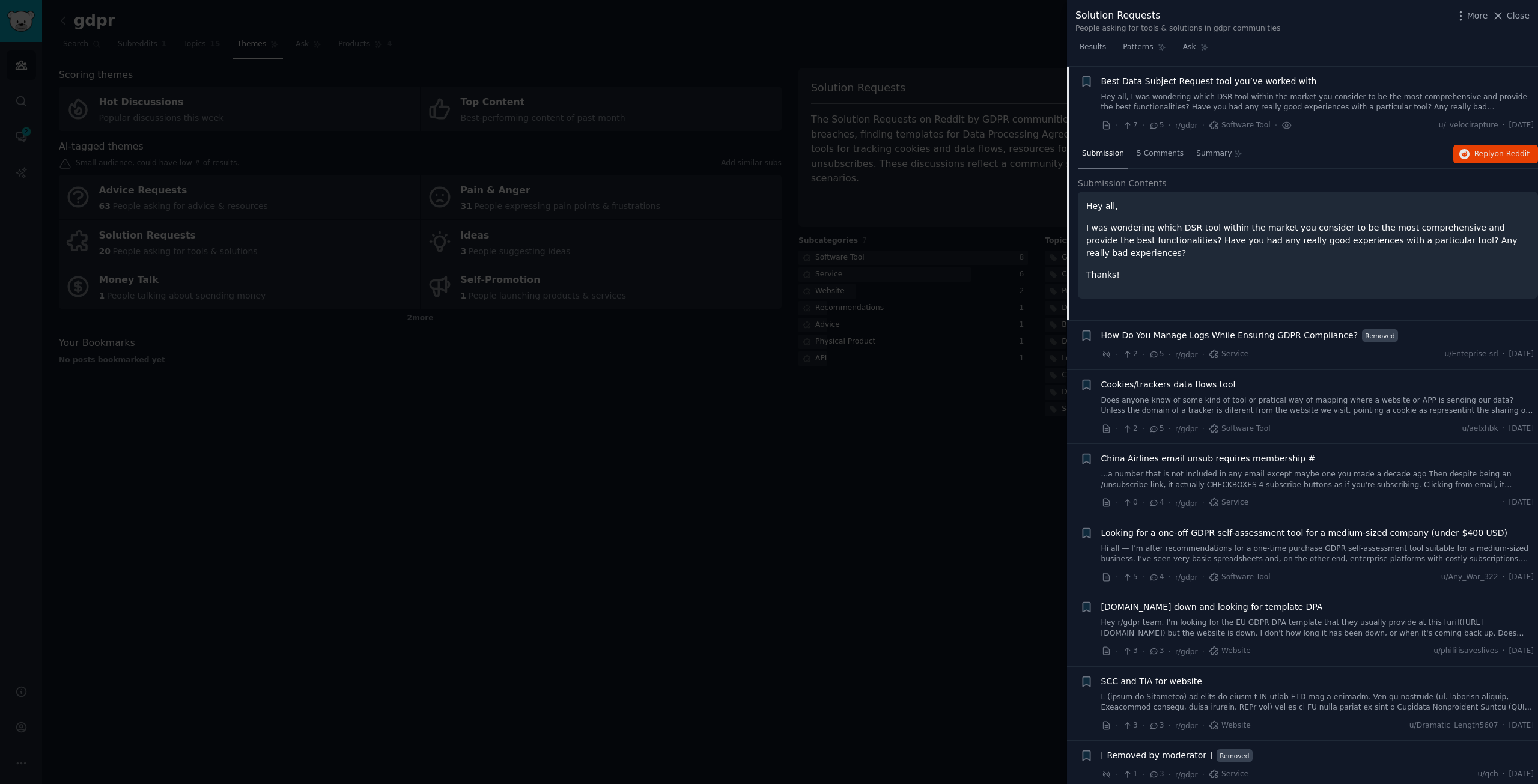
scroll to position [365, 0]
click at [1475, 150] on span "Reply on Reddit" at bounding box center [1502, 150] width 55 height 11
